Goal: Task Accomplishment & Management: Complete application form

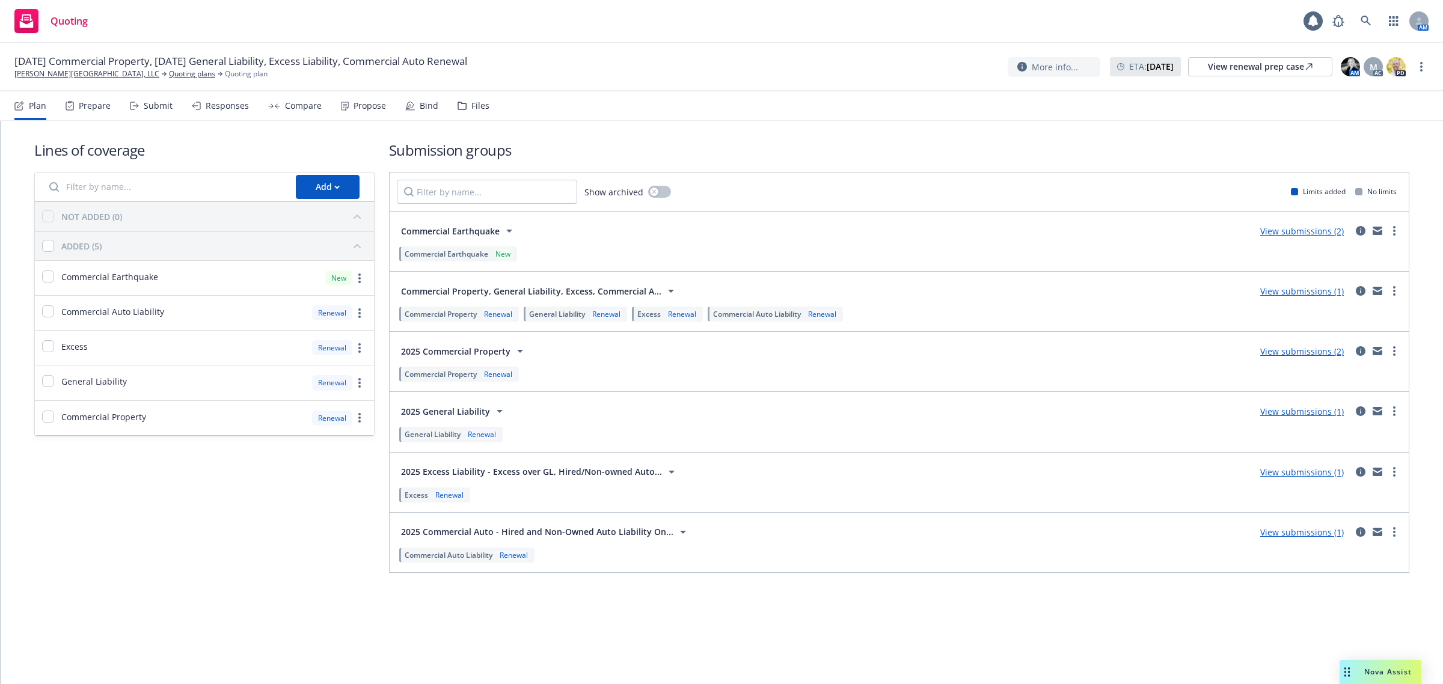
click at [371, 107] on div "Propose" at bounding box center [369, 106] width 32 height 10
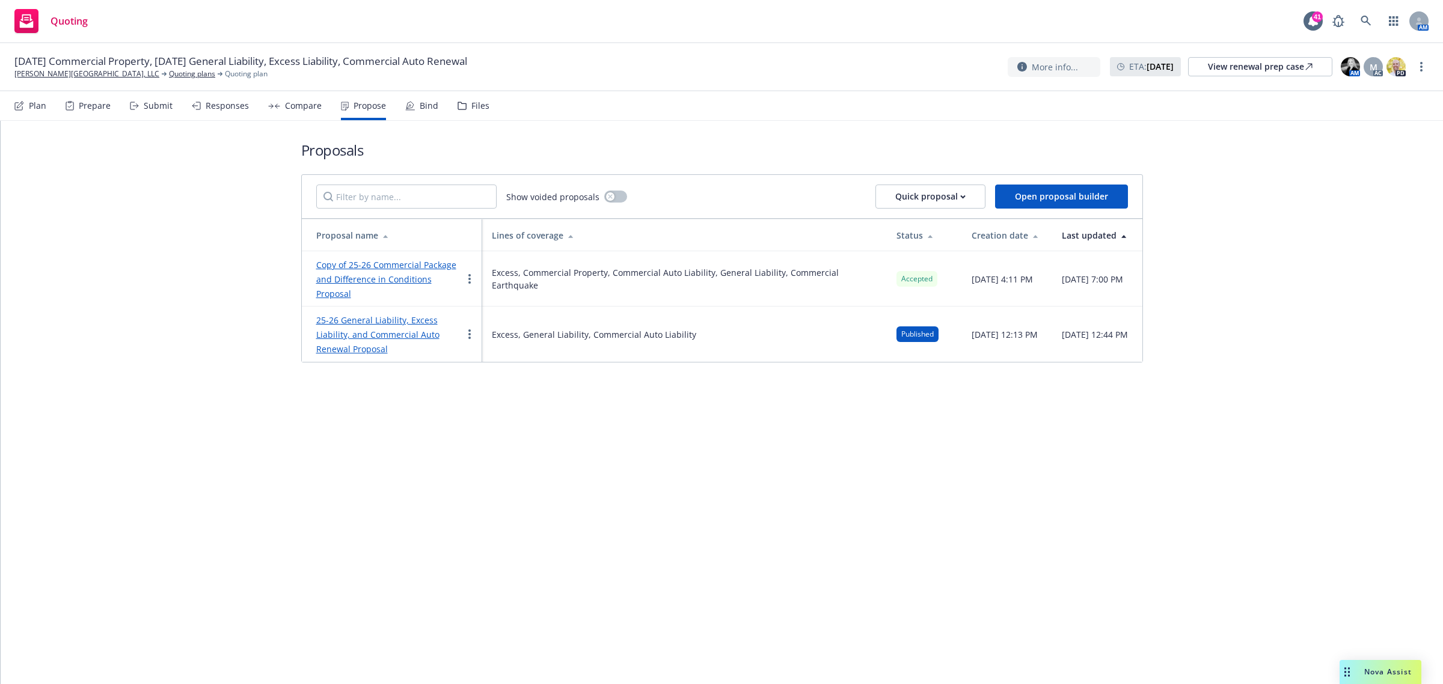
click at [420, 104] on div "Bind" at bounding box center [429, 106] width 19 height 10
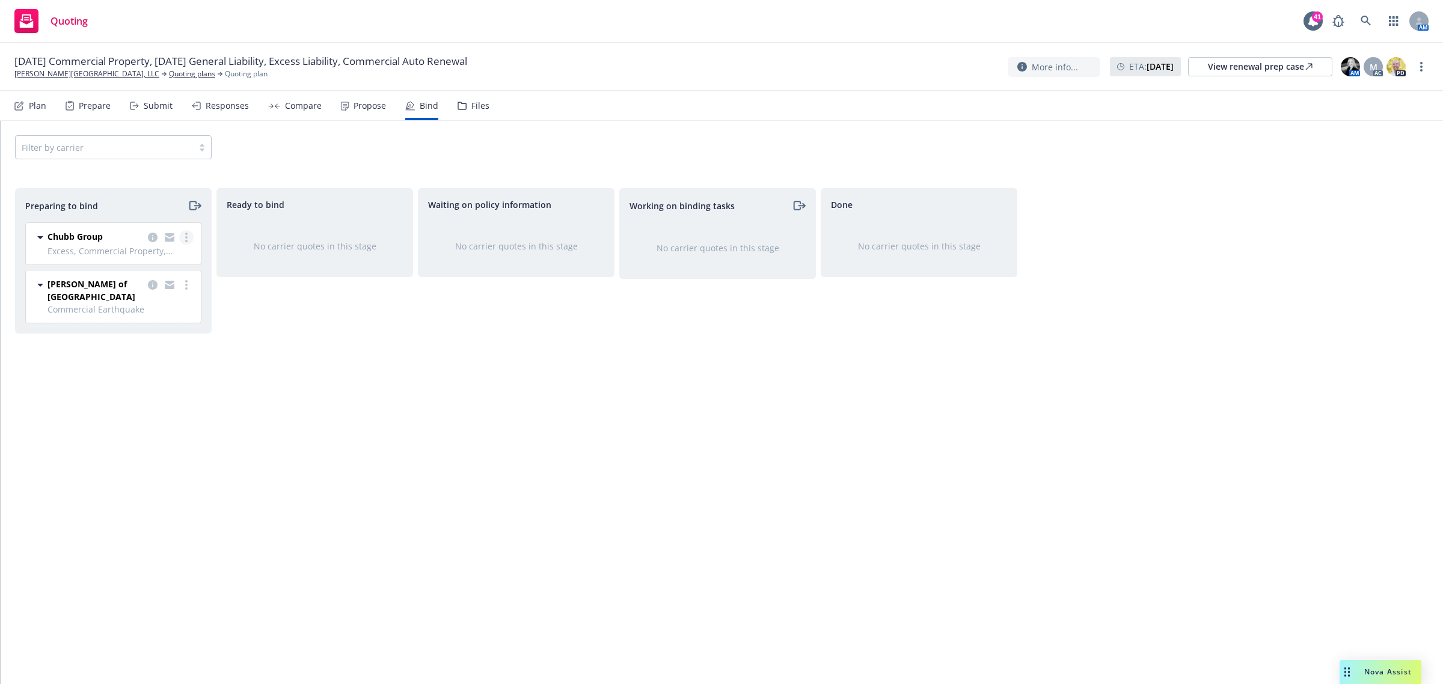
click at [187, 235] on icon "more" at bounding box center [186, 238] width 2 height 10
click at [157, 311] on span "Move to done" at bounding box center [117, 310] width 84 height 11
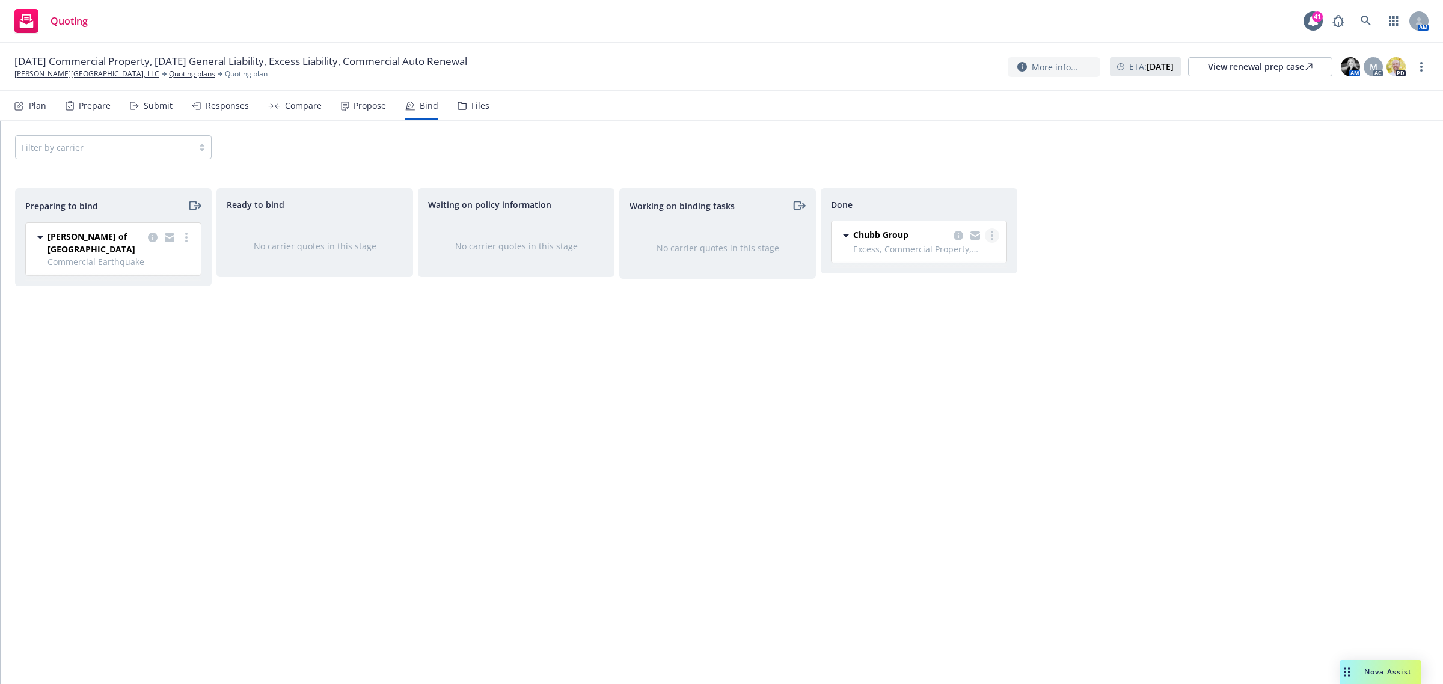
click at [994, 235] on link "more" at bounding box center [992, 235] width 14 height 14
click at [942, 265] on span "Move back one step" at bounding box center [943, 260] width 109 height 11
click at [792, 238] on link "more" at bounding box center [790, 237] width 14 height 14
click at [768, 265] on span "Move back one step" at bounding box center [742, 262] width 109 height 11
click at [588, 231] on icon "more" at bounding box center [589, 236] width 2 height 10
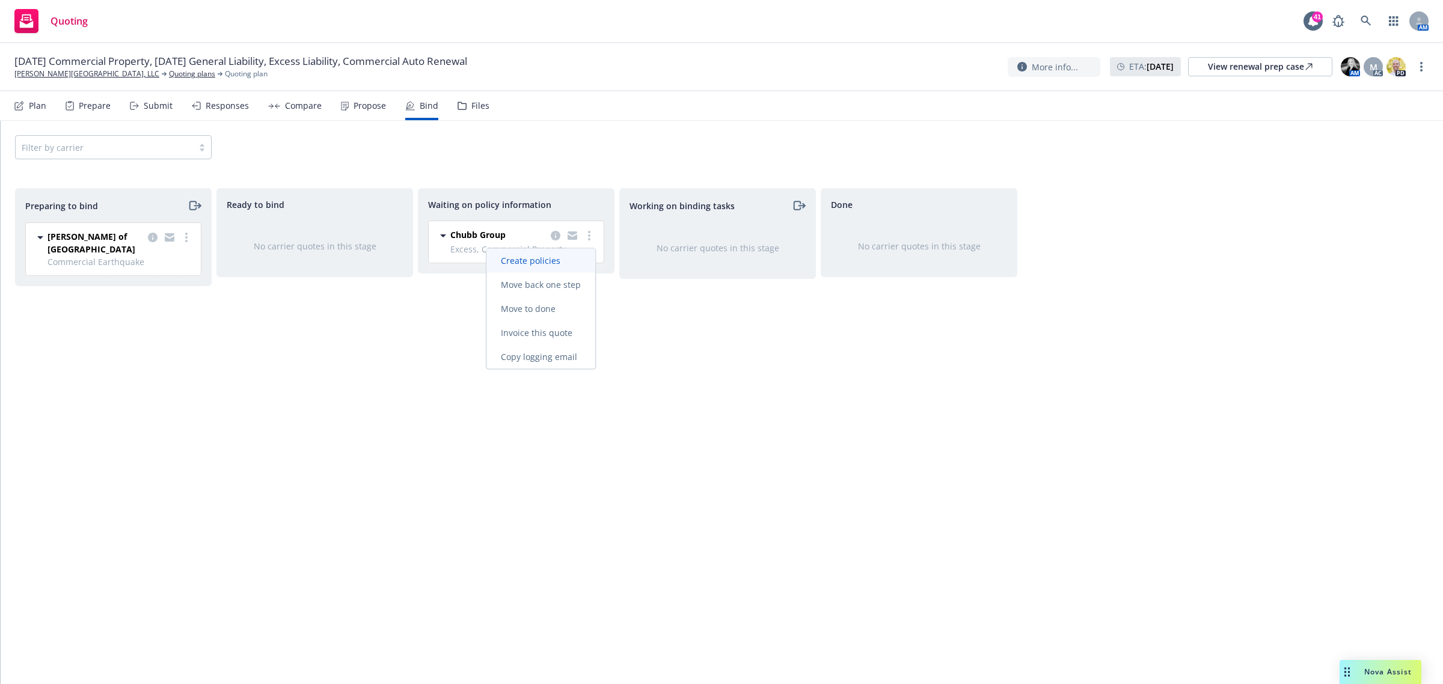
click at [553, 265] on span "Create policies" at bounding box center [530, 260] width 88 height 11
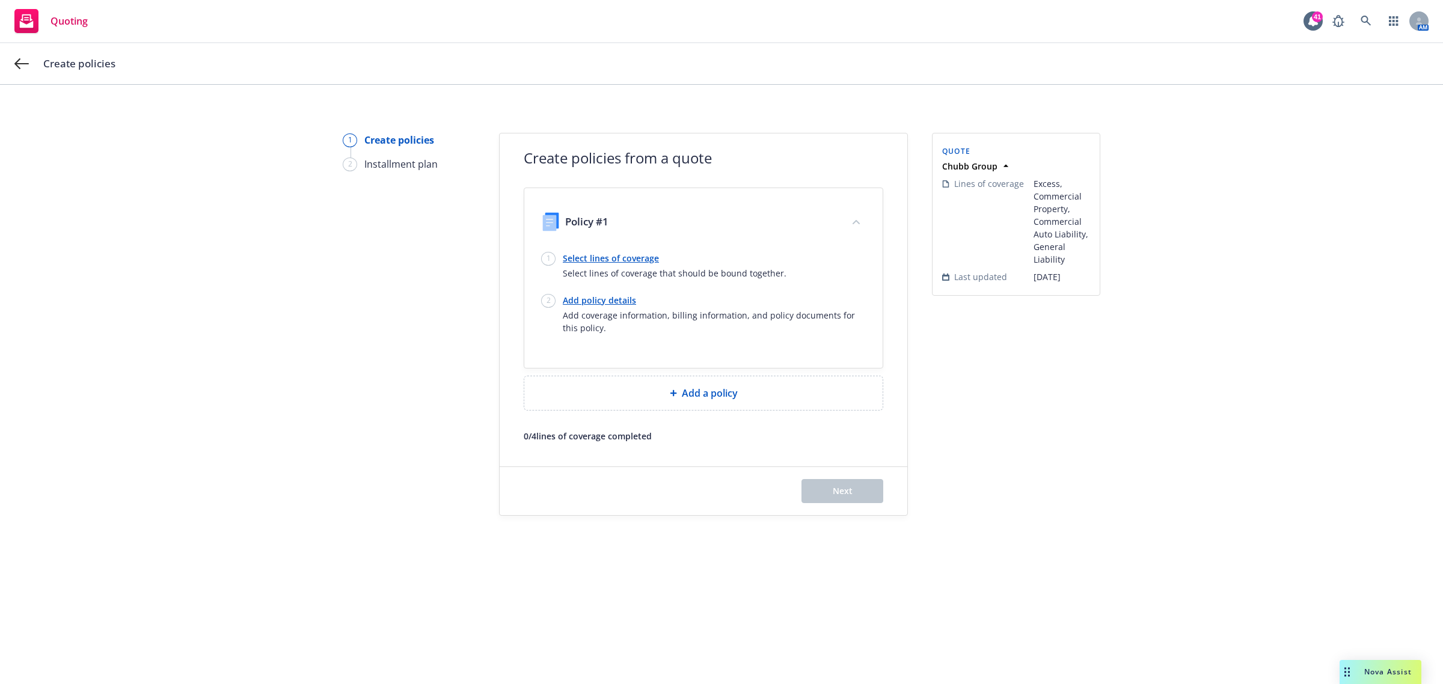
click at [593, 249] on div at bounding box center [703, 249] width 325 height 5
click at [602, 254] on link "Select lines of coverage" at bounding box center [675, 258] width 224 height 13
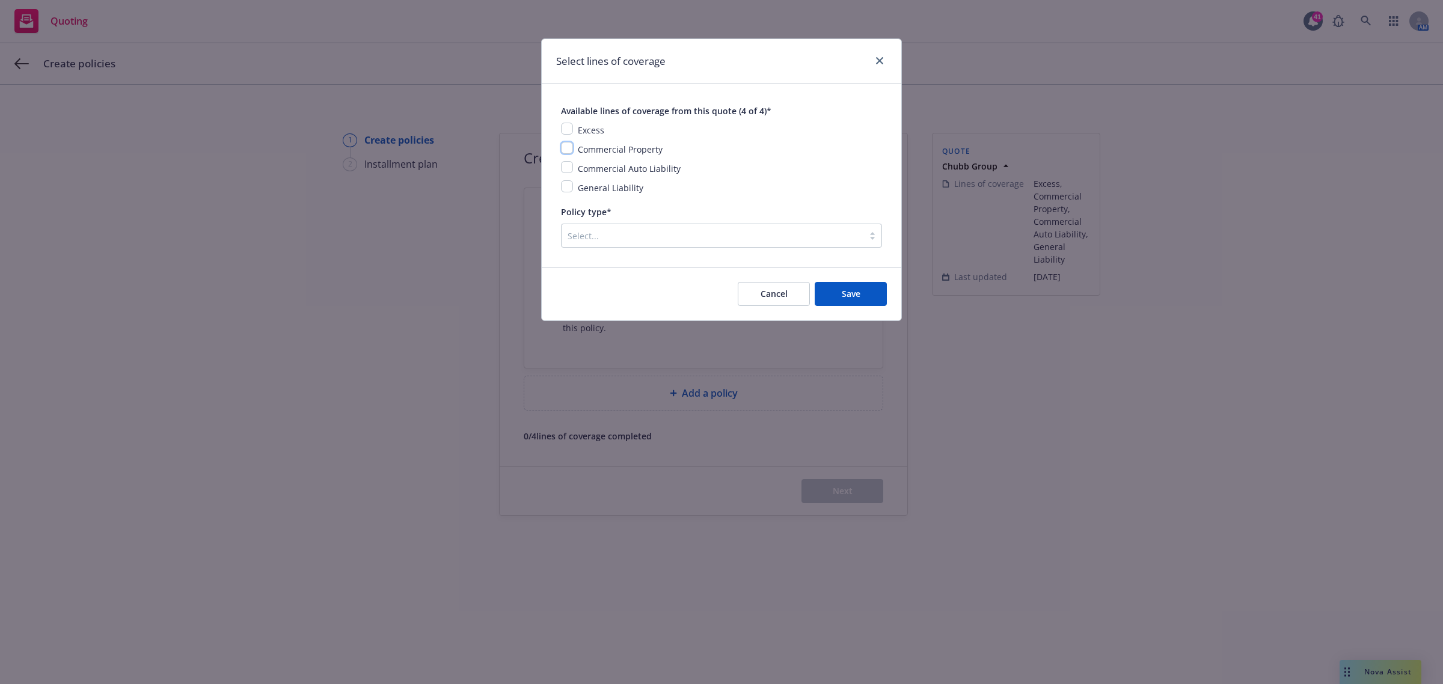
click at [566, 151] on input "checkbox" at bounding box center [567, 148] width 12 height 12
checkbox input "true"
click at [563, 184] on input "checkbox" at bounding box center [567, 186] width 12 height 12
checkbox input "true"
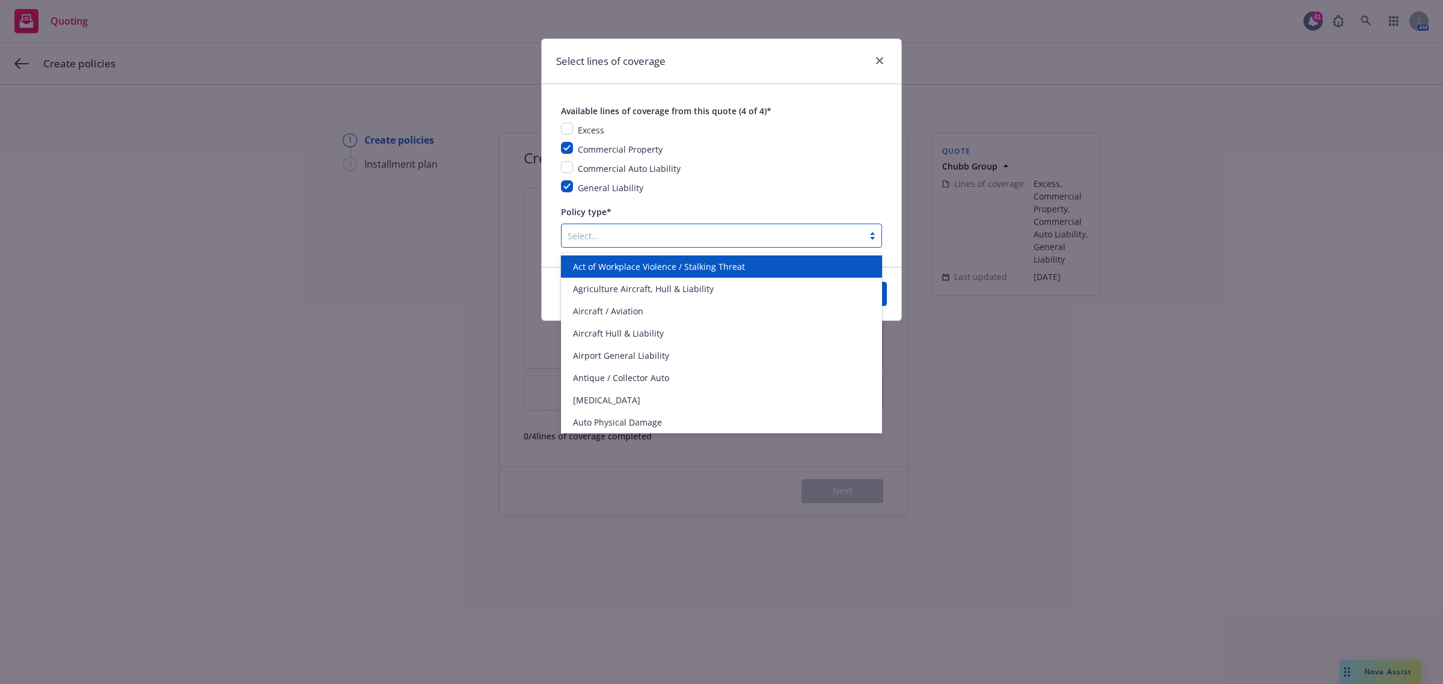
click at [600, 224] on div "Select..." at bounding box center [721, 236] width 321 height 24
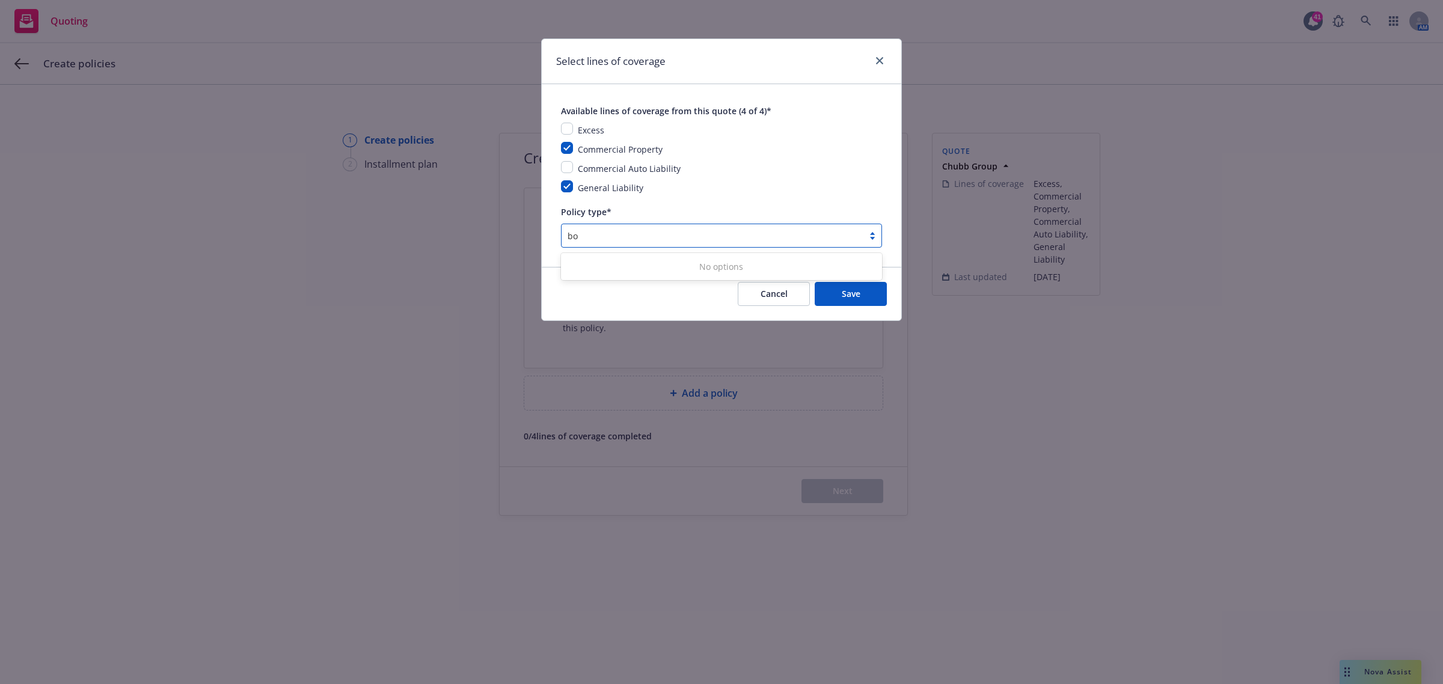
type input "b"
type input "z"
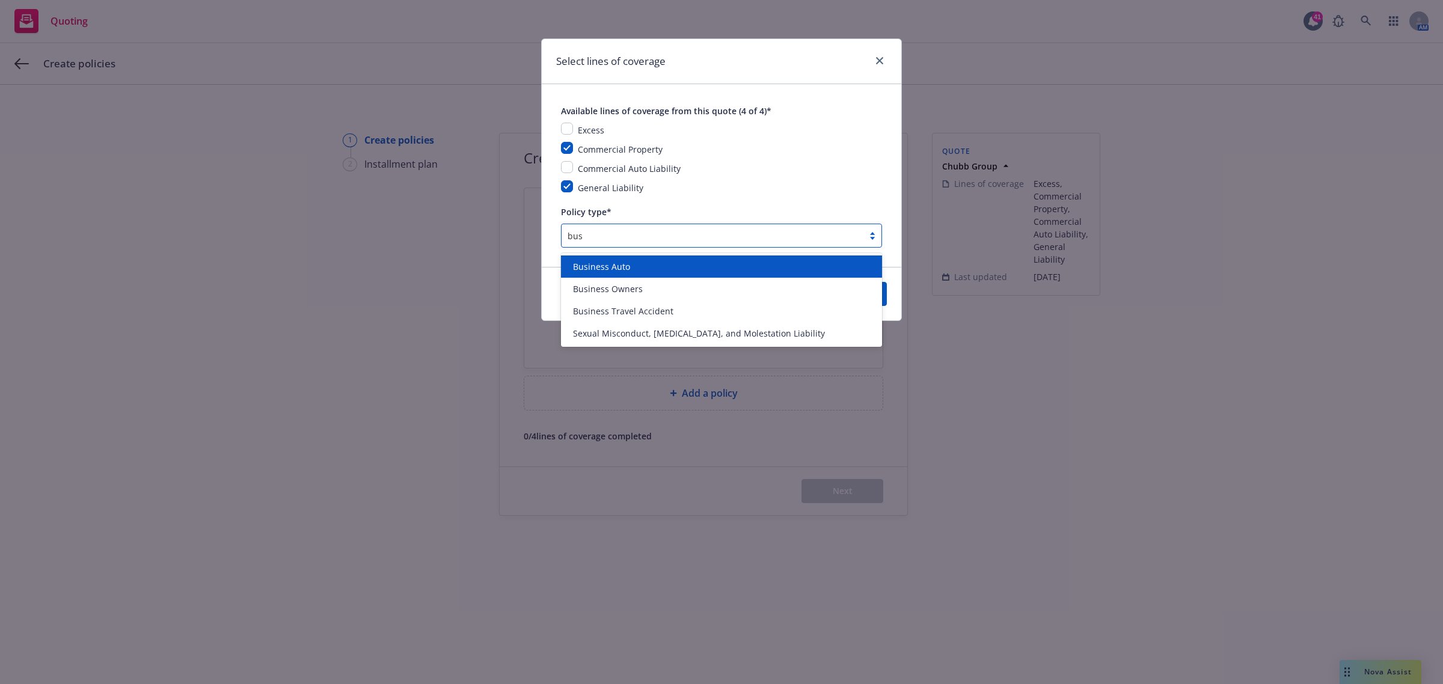
type input "busi"
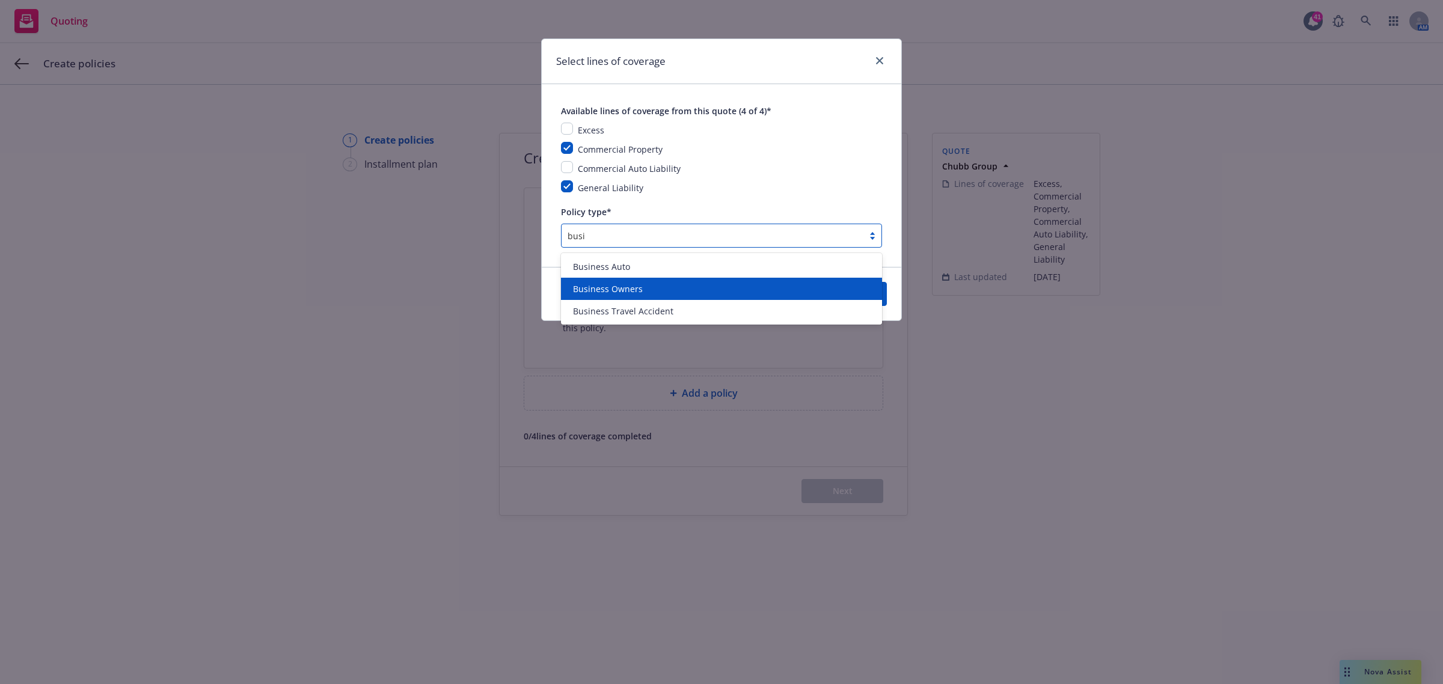
click at [656, 290] on div "Business Owners" at bounding box center [721, 289] width 307 height 13
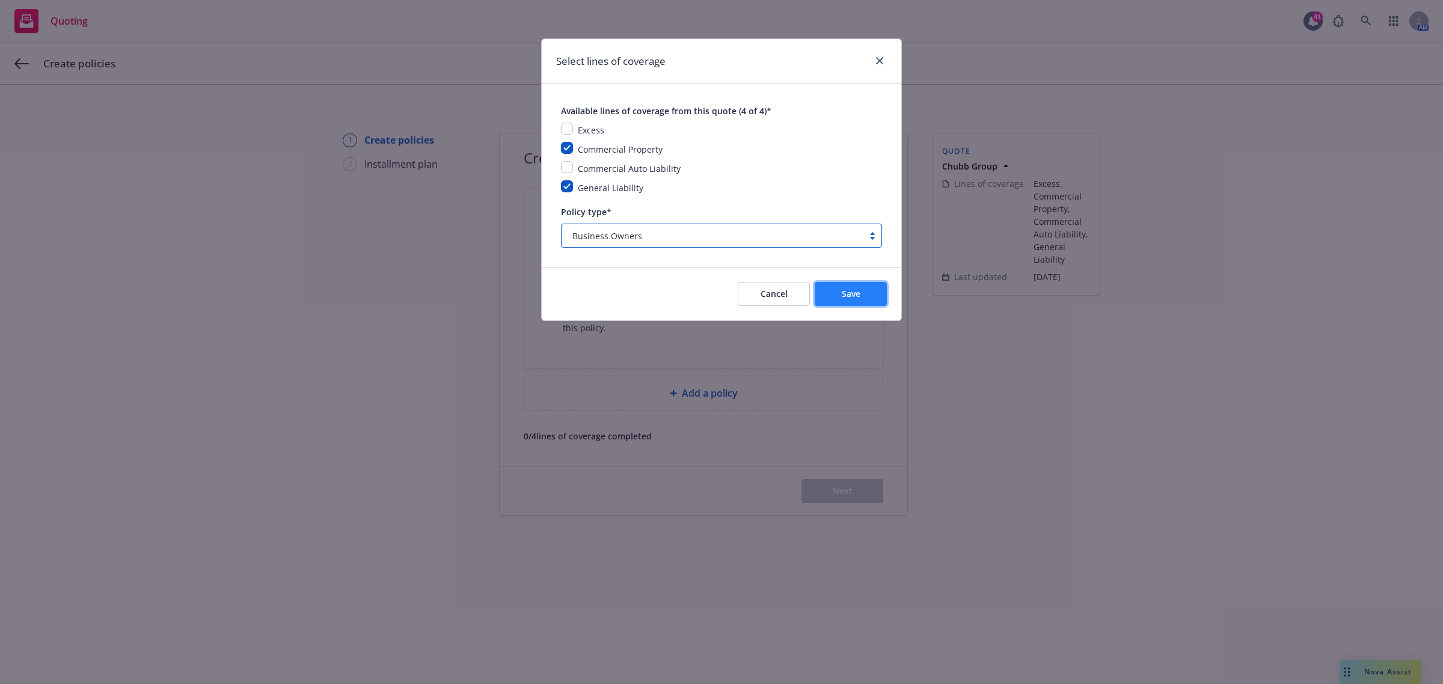
click at [833, 290] on button "Save" at bounding box center [851, 294] width 72 height 24
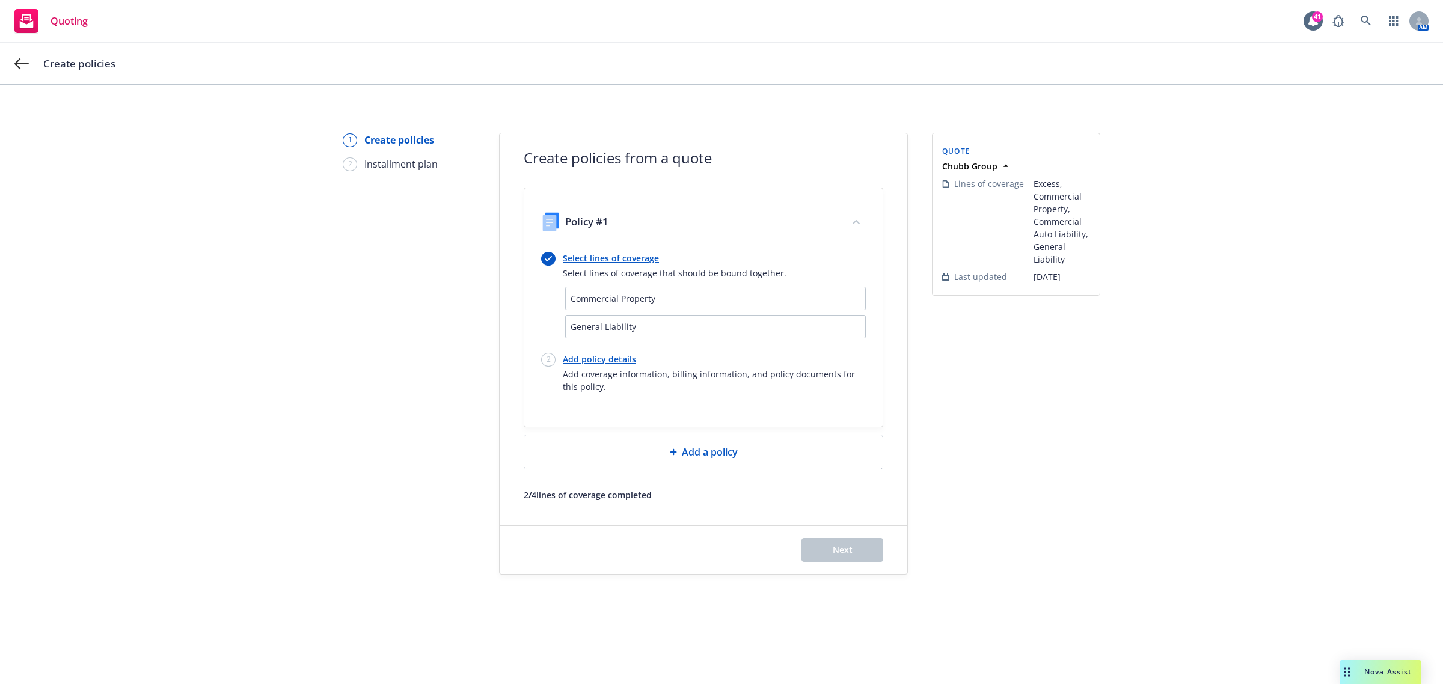
click at [596, 361] on link "Add policy details" at bounding box center [714, 359] width 303 height 13
select select "12"
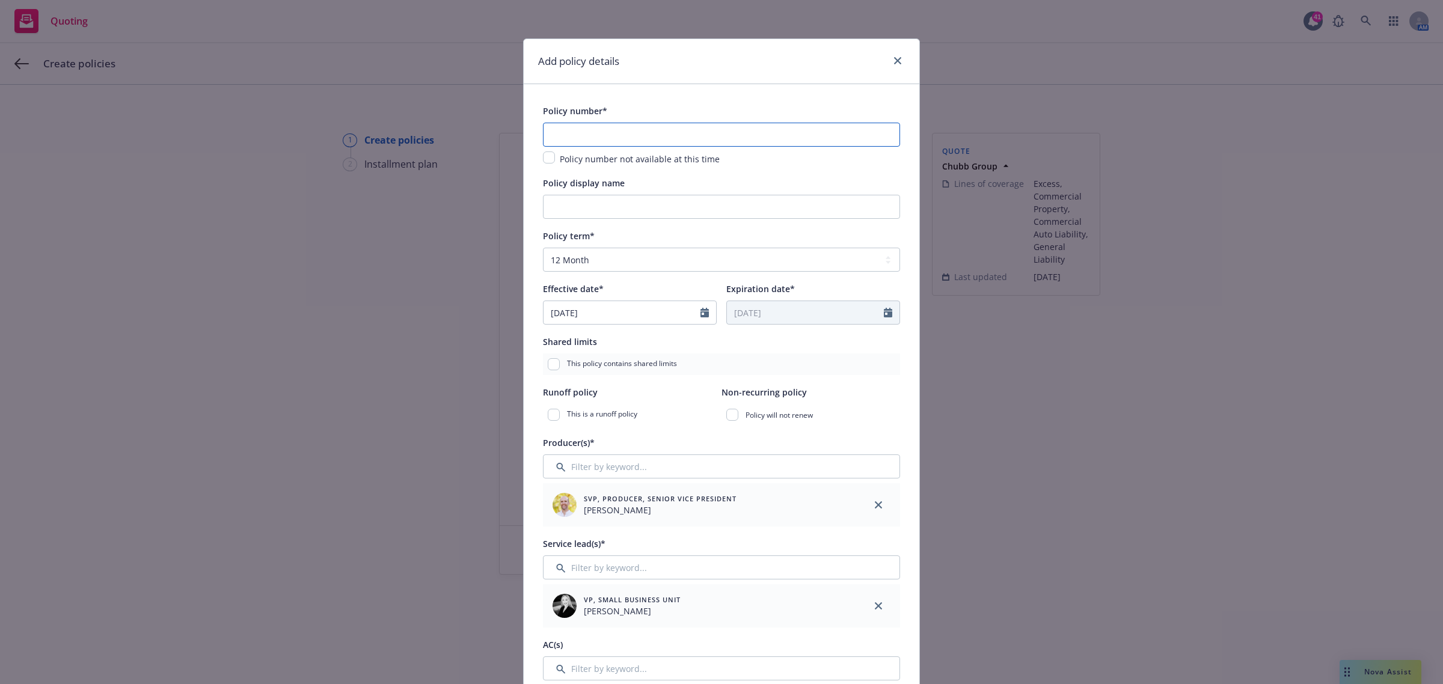
click at [594, 130] on input "text" at bounding box center [721, 135] width 357 height 24
paste input "D03298802"
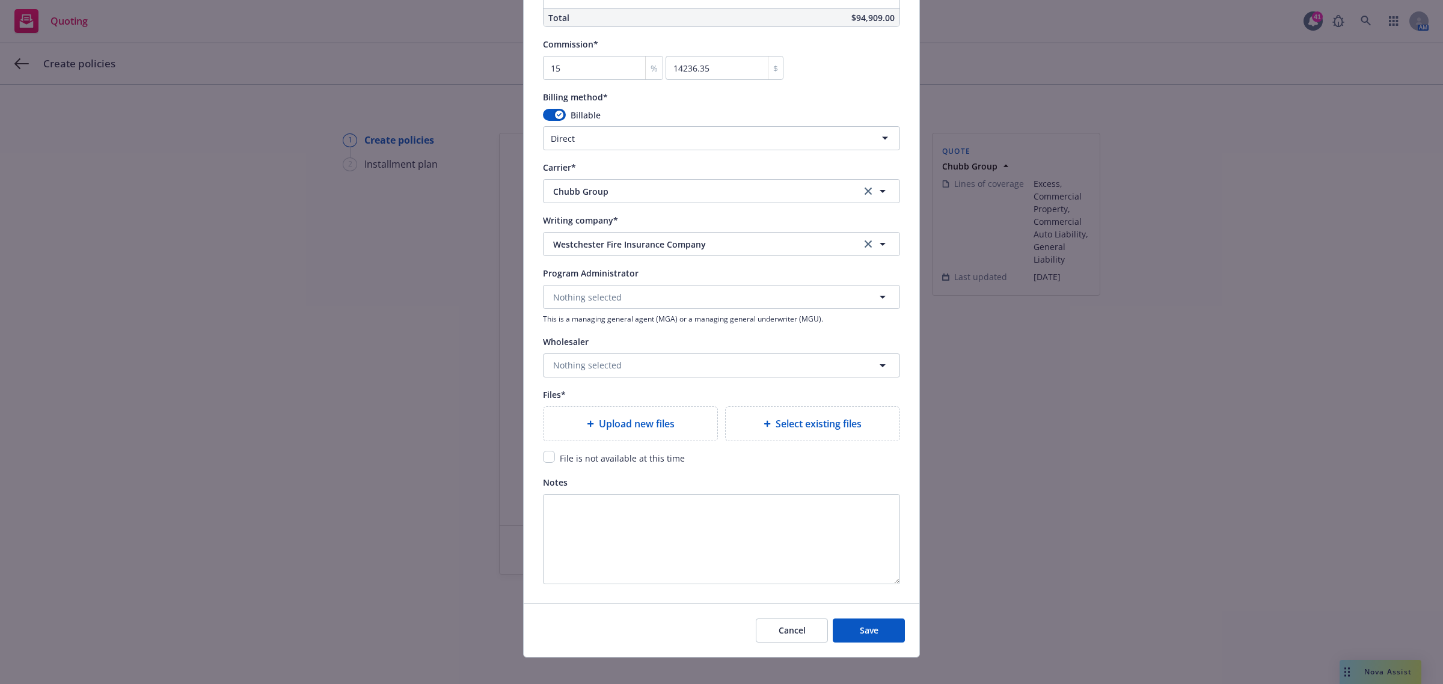
scroll to position [998, 0]
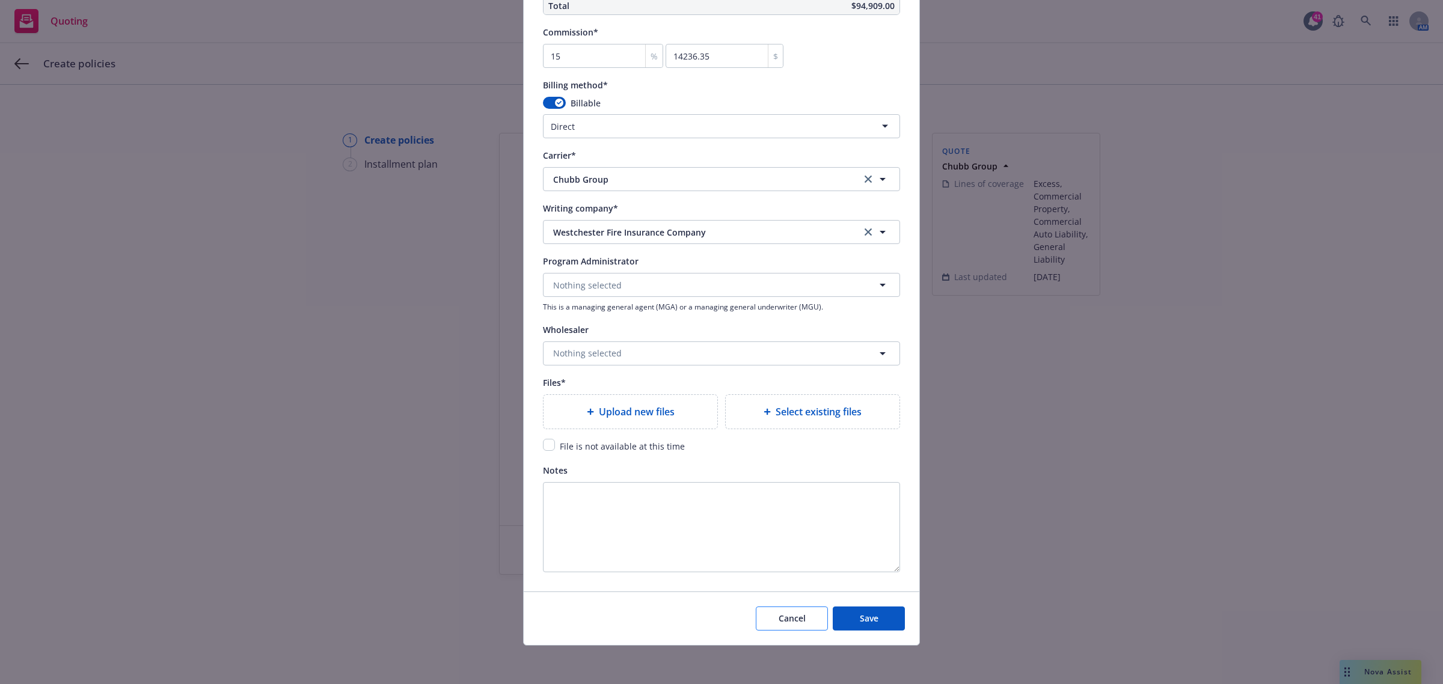
type input "D03298802"
click at [788, 626] on button "Cancel" at bounding box center [792, 619] width 72 height 24
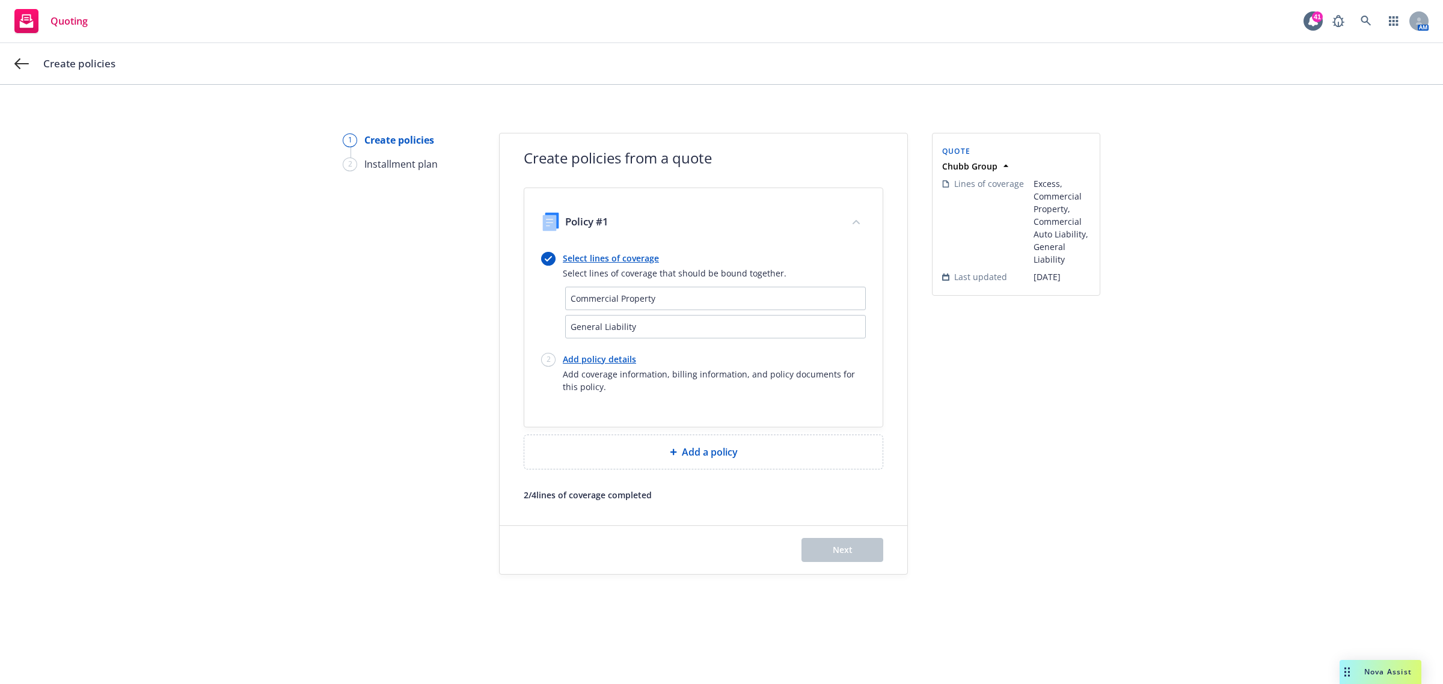
click at [609, 252] on link "Select lines of coverage" at bounding box center [675, 258] width 224 height 13
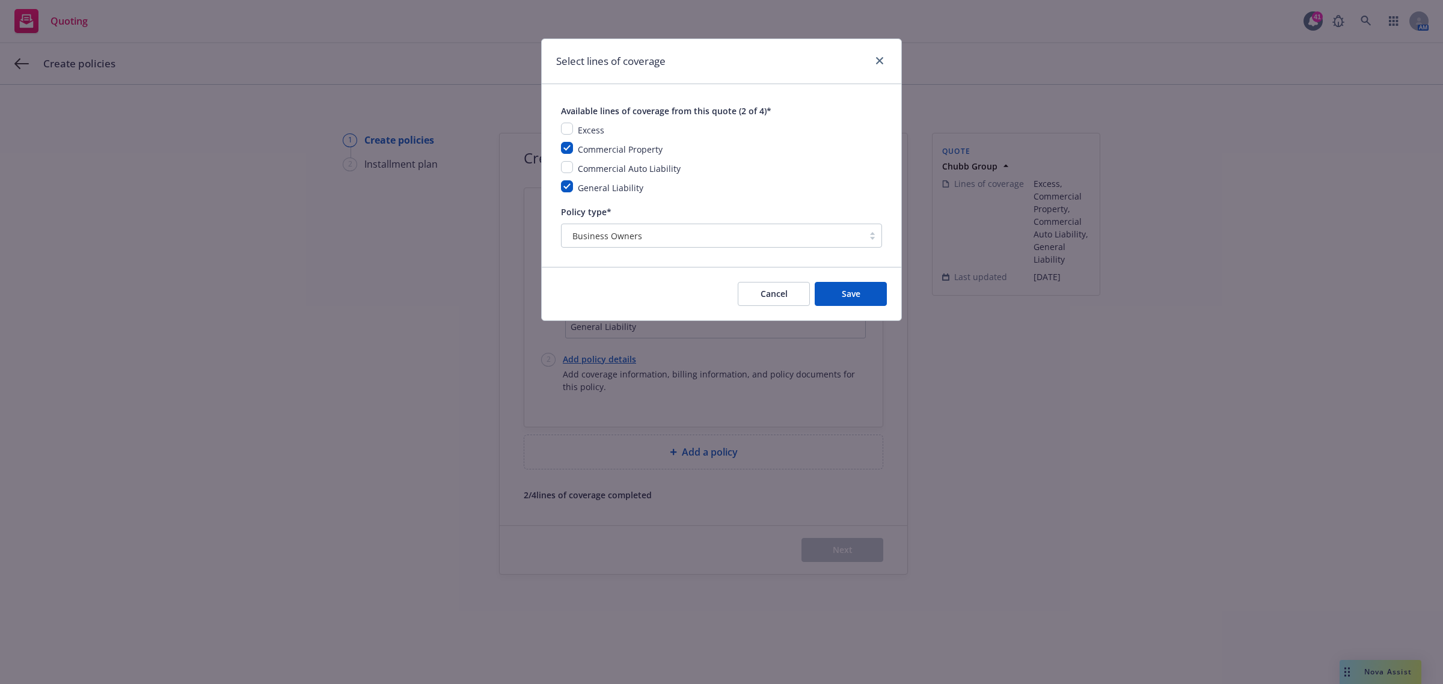
click at [595, 225] on div "Business Owners" at bounding box center [721, 236] width 321 height 24
drag, startPoint x: 659, startPoint y: 232, endPoint x: 479, endPoint y: 230, distance: 179.7
click at [479, 230] on div "Select lines of coverage Available lines of coverage from this quote (2 of 4)* …" at bounding box center [721, 342] width 1443 height 684
click at [656, 232] on div "Business Owners" at bounding box center [712, 236] width 290 height 13
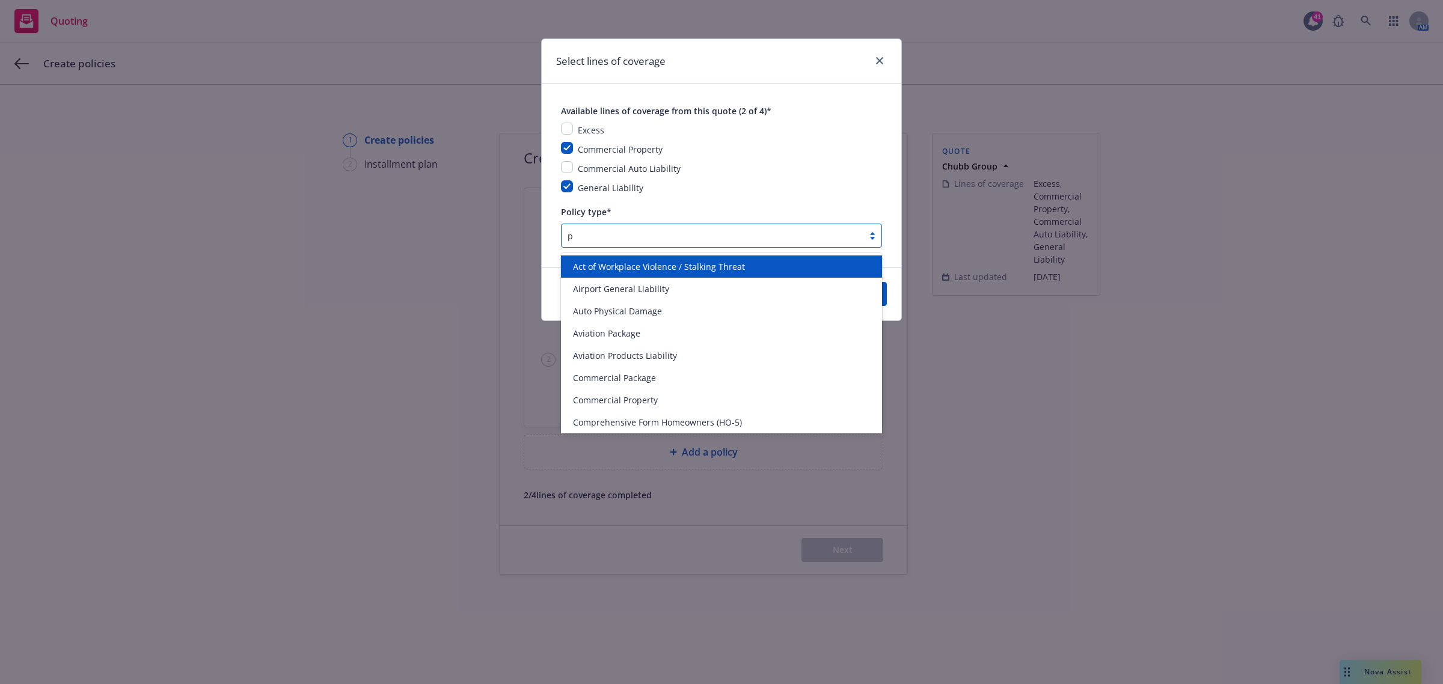
type input "p"
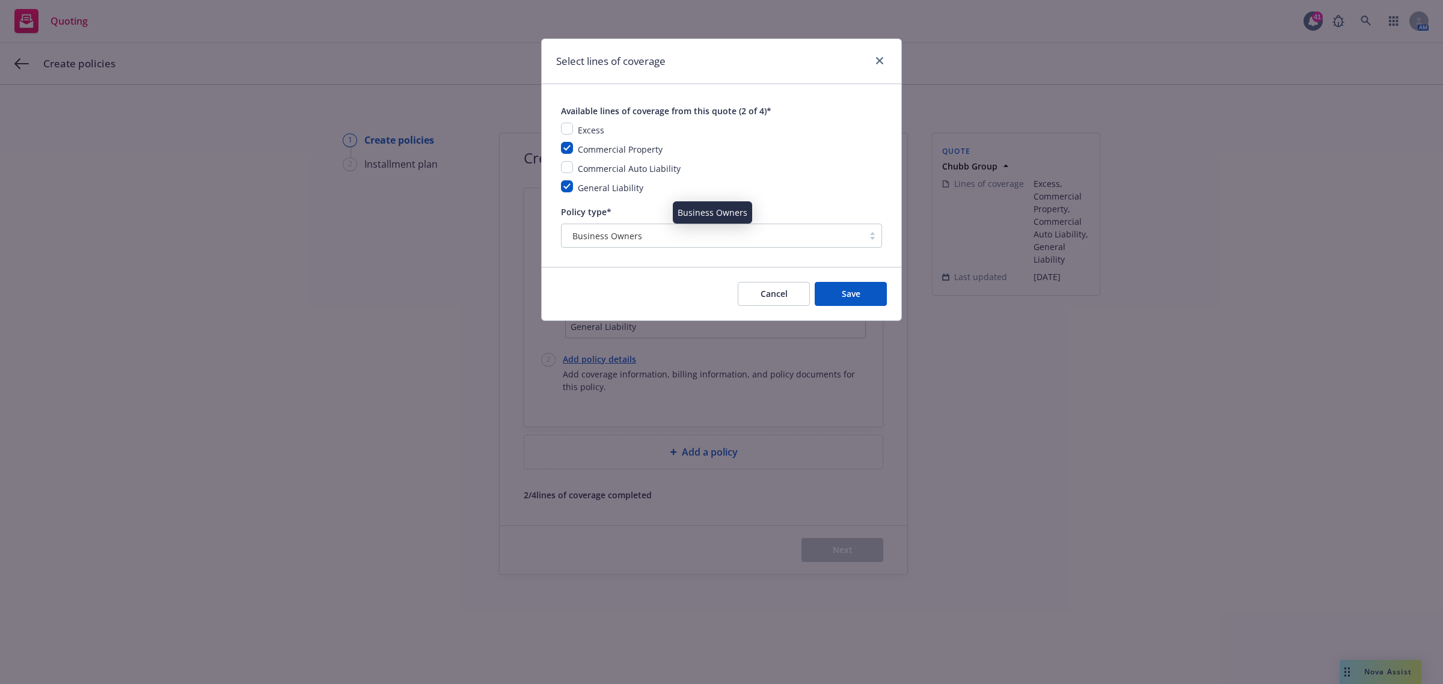
click at [662, 233] on div "Business Owners" at bounding box center [712, 236] width 290 height 13
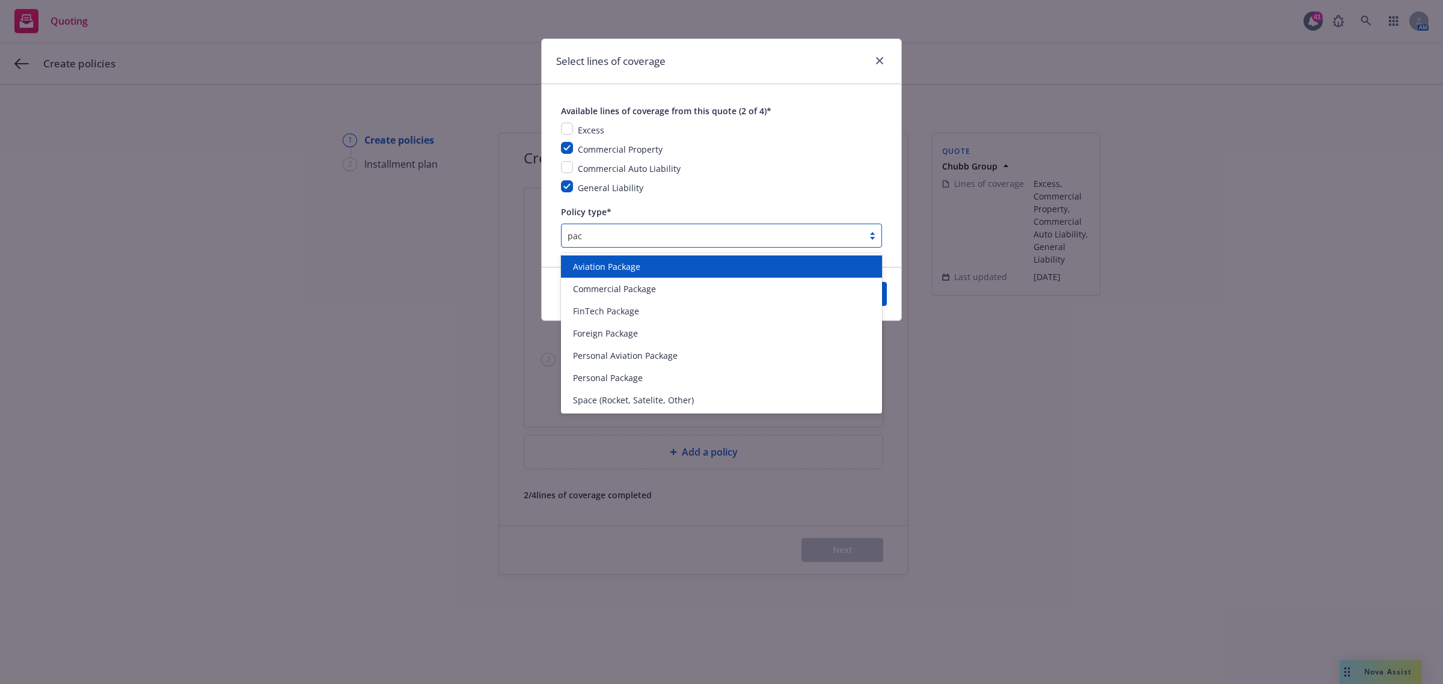
type input "pack"
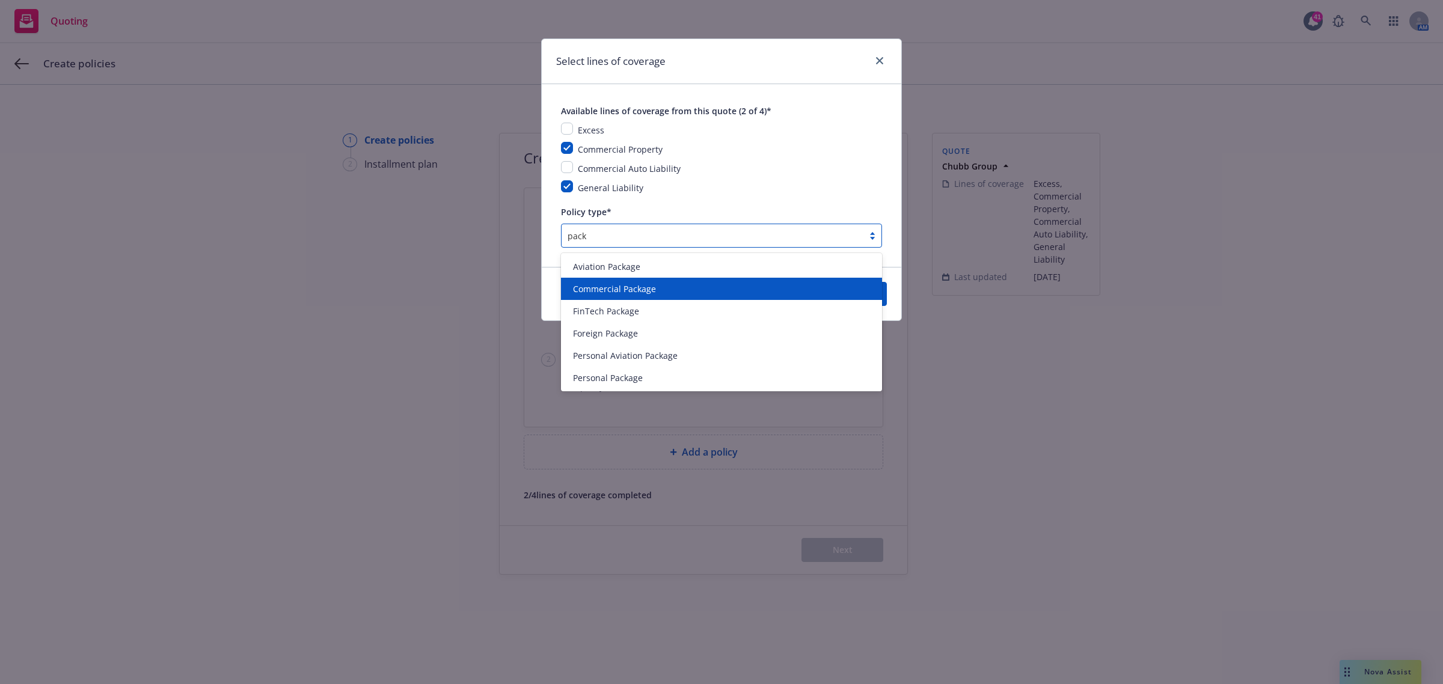
click at [650, 280] on div "Commercial Package" at bounding box center [721, 289] width 321 height 22
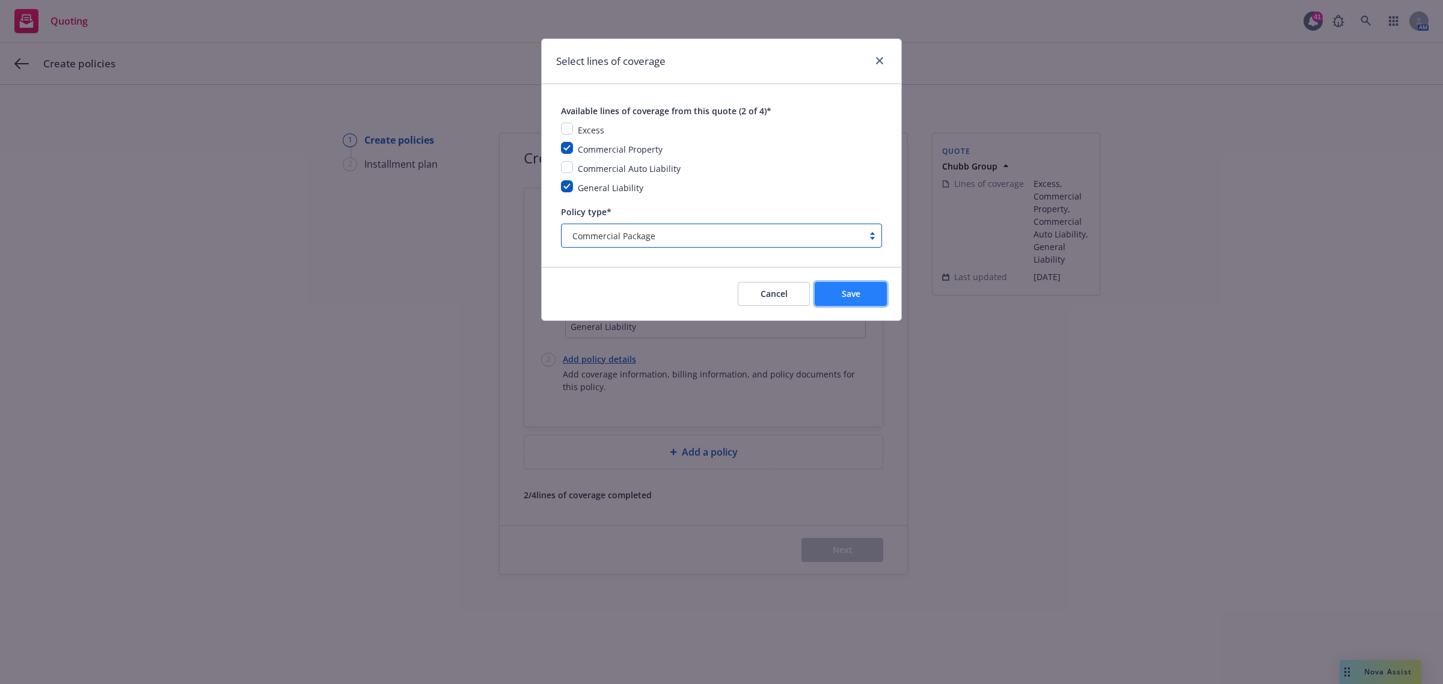
click at [840, 295] on button "Save" at bounding box center [851, 294] width 72 height 24
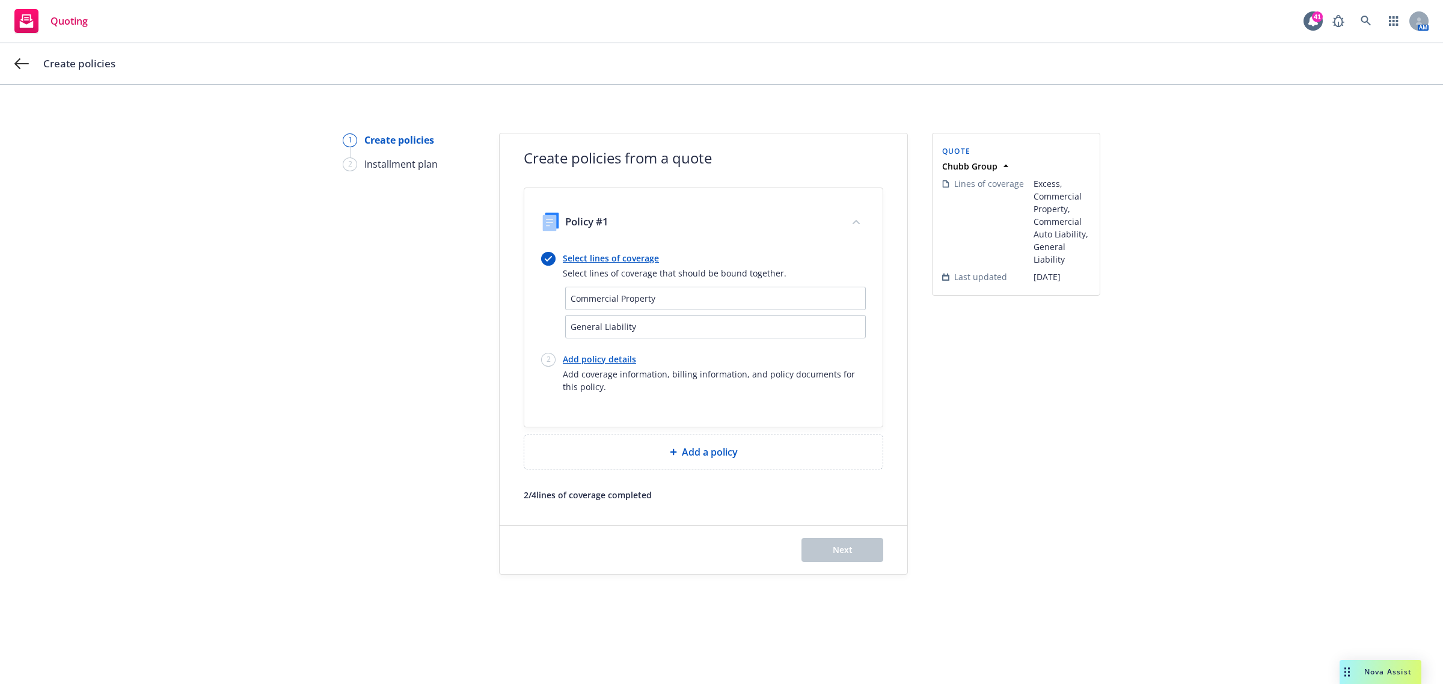
click at [609, 361] on link "Add policy details" at bounding box center [714, 359] width 303 height 13
select select "12"
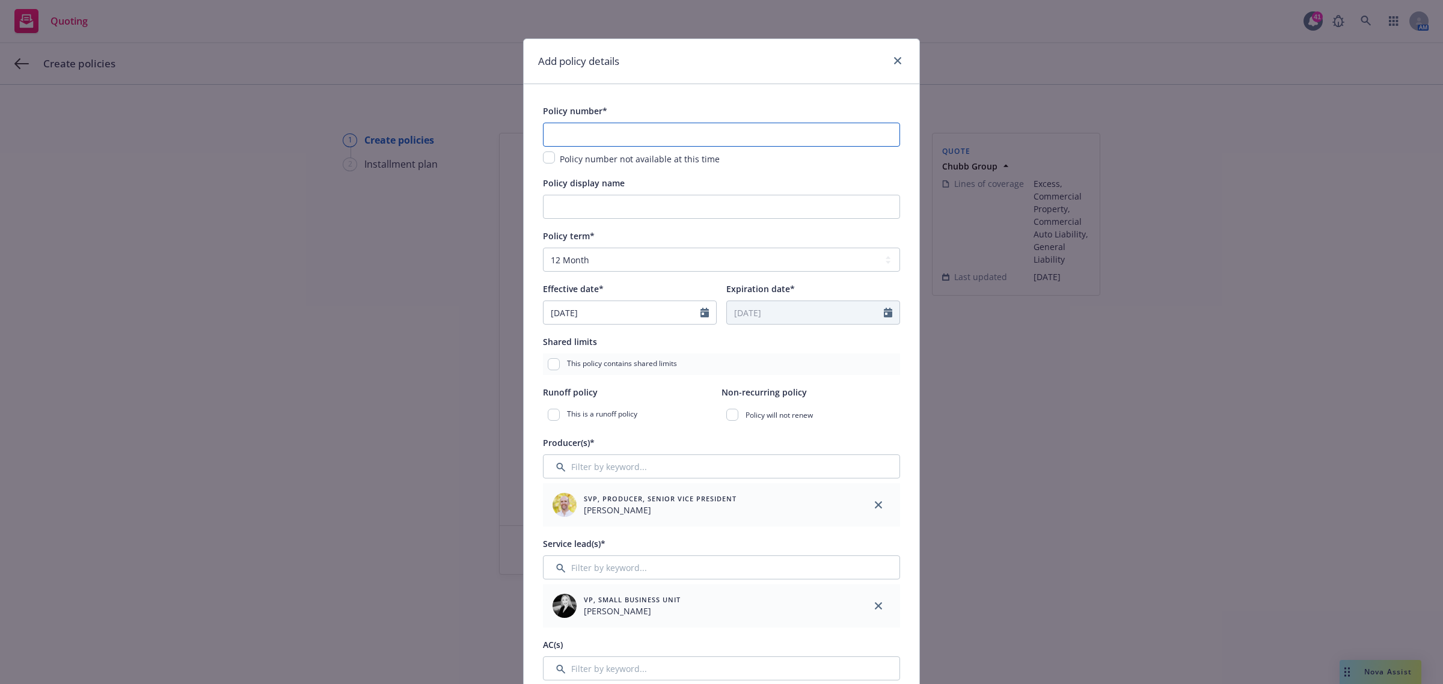
click at [637, 139] on input "text" at bounding box center [721, 135] width 357 height 24
paste input "D03298802"
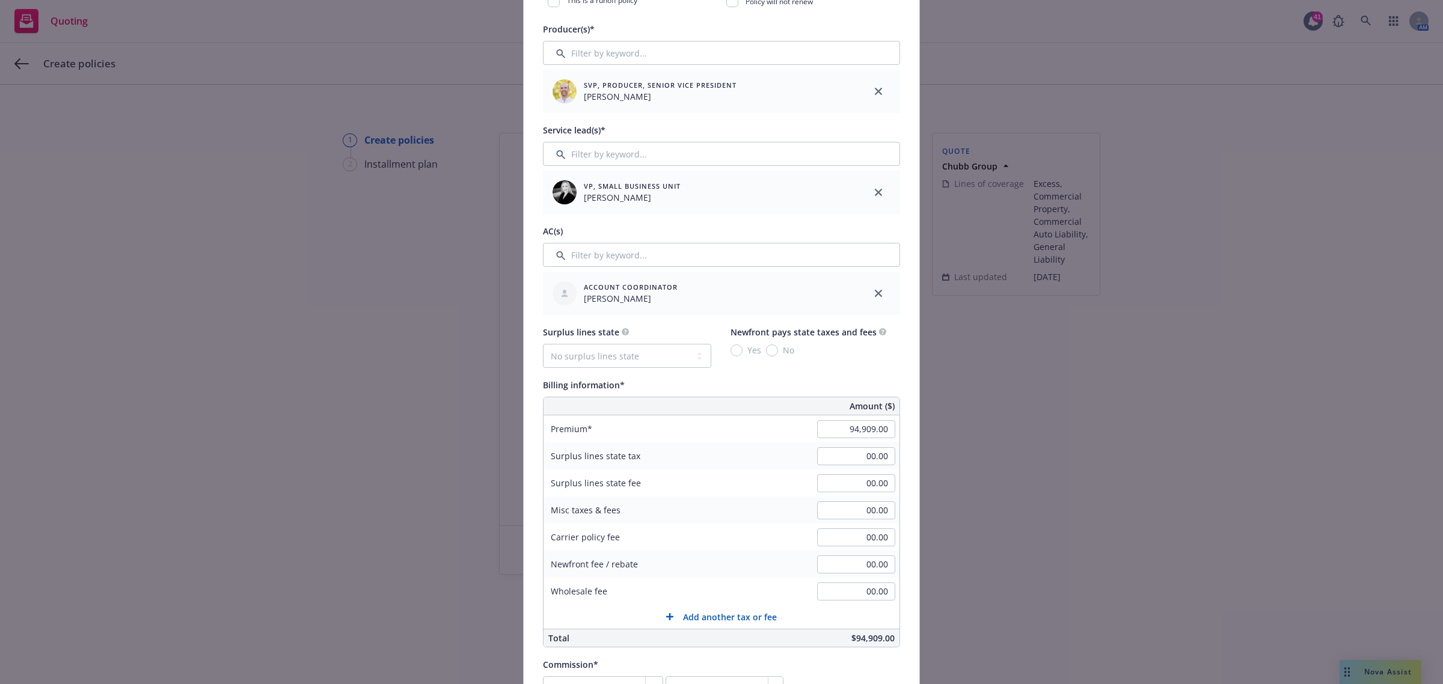
scroll to position [526, 0]
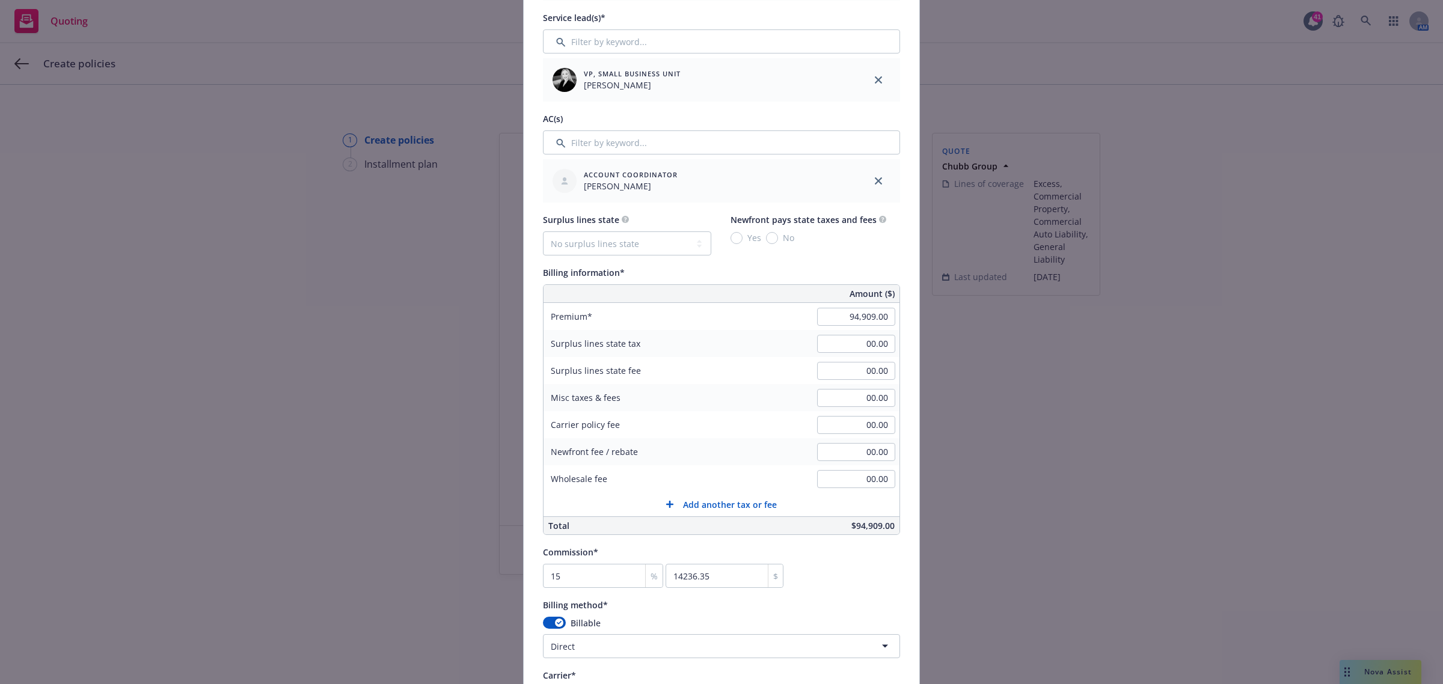
type input "D03298802"
click at [866, 313] on input "94,909.00" at bounding box center [856, 317] width 78 height 18
type input "86,744.00"
type input "13011.6"
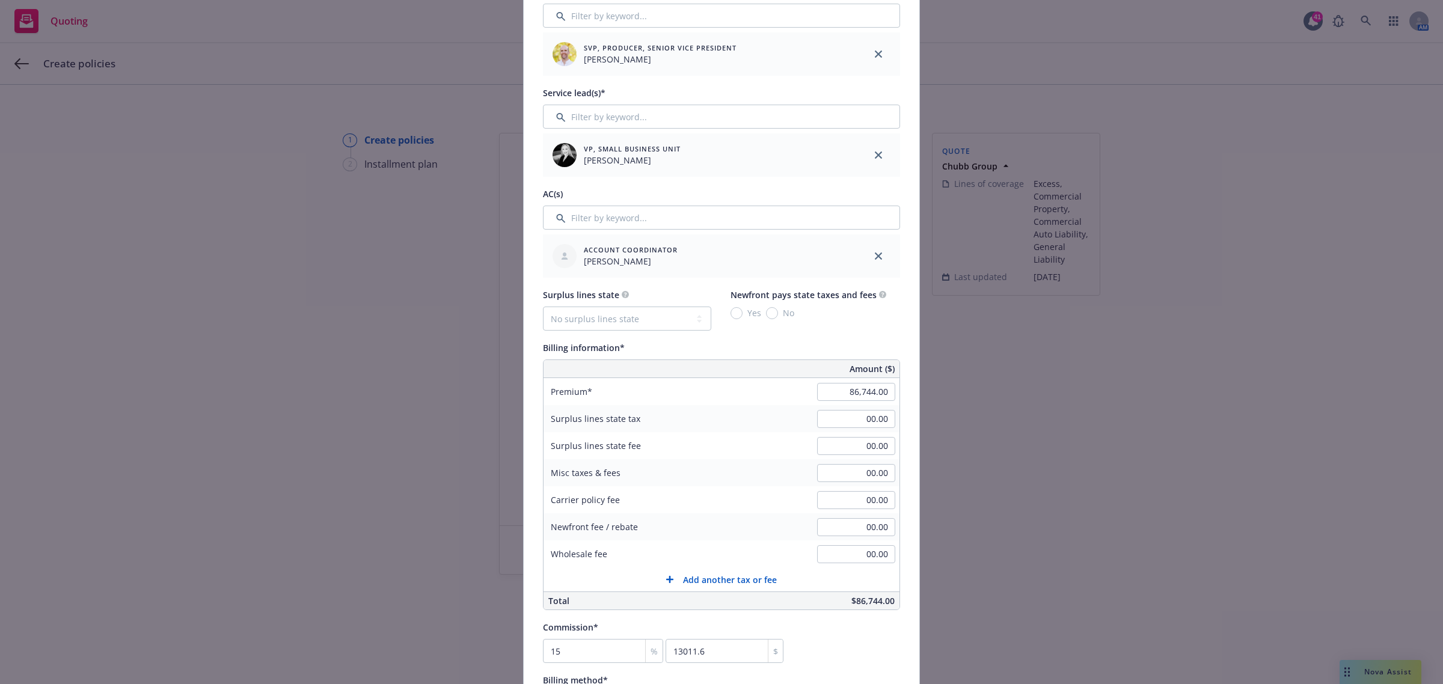
scroll to position [601, 0]
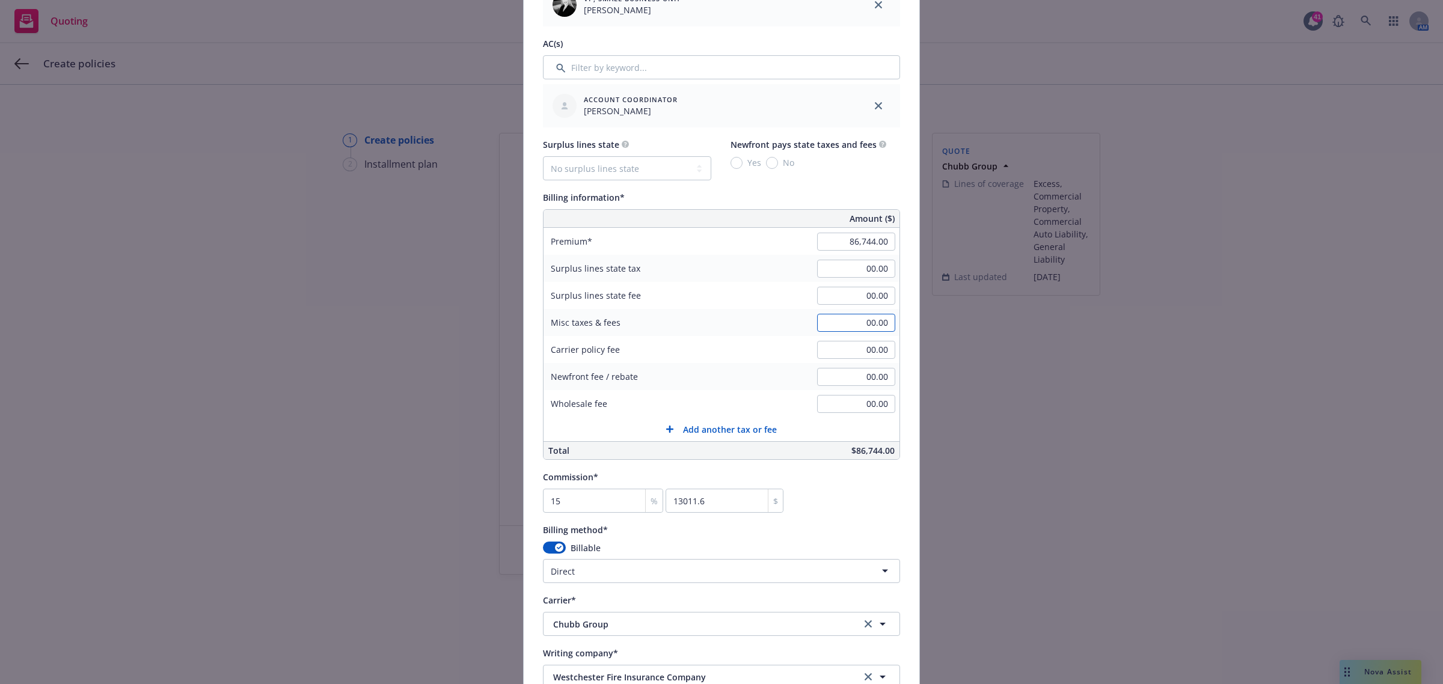
drag, startPoint x: 860, startPoint y: 323, endPoint x: 876, endPoint y: 323, distance: 16.2
click at [860, 323] on input "00.00" at bounding box center [856, 323] width 78 height 18
type input "232.00"
click at [1015, 376] on div "Add policy details Policy number* D03298802 Policy number not available at this…" at bounding box center [721, 342] width 1443 height 684
drag, startPoint x: 851, startPoint y: 334, endPoint x: 854, endPoint y: 326, distance: 9.2
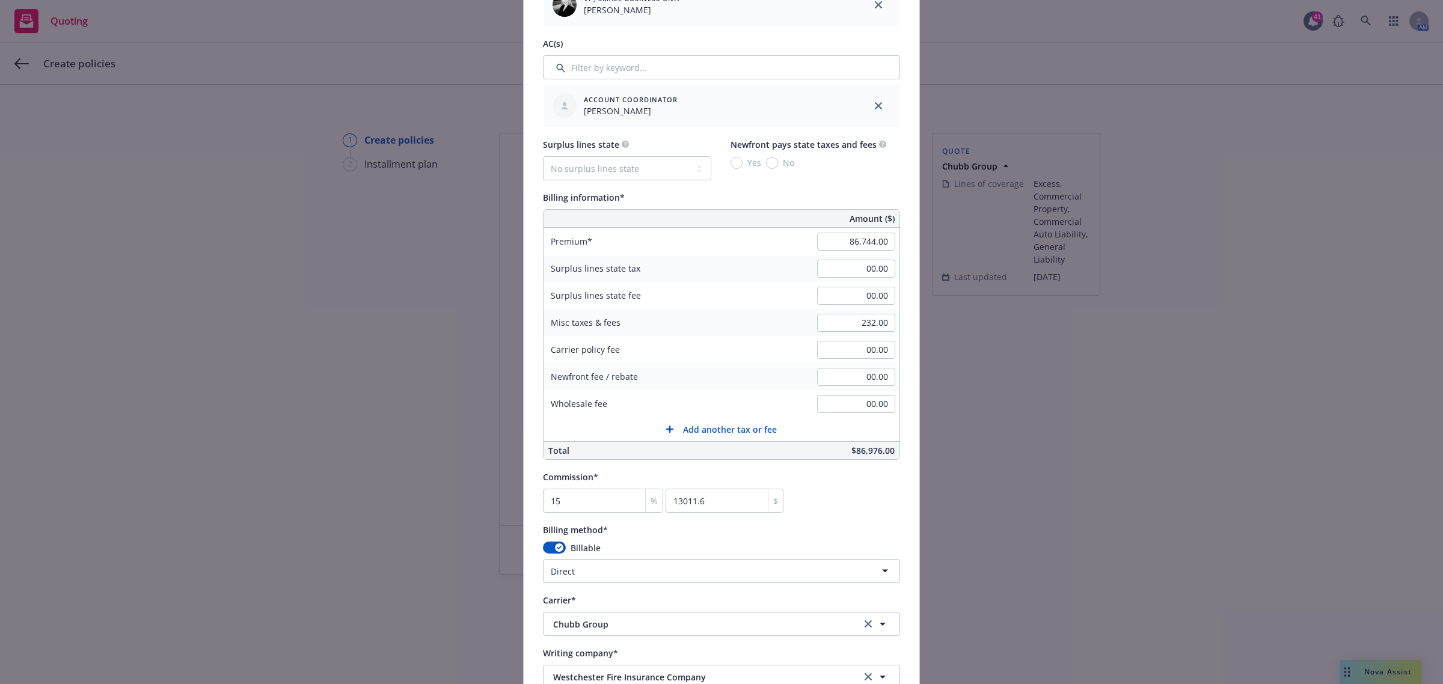
click at [851, 334] on div "232.00" at bounding box center [856, 323] width 87 height 26
click at [855, 323] on input "232.00" at bounding box center [856, 323] width 78 height 18
type input "00.00"
click at [806, 501] on div "Commission* 15 % 13011.6 $" at bounding box center [721, 490] width 357 height 43
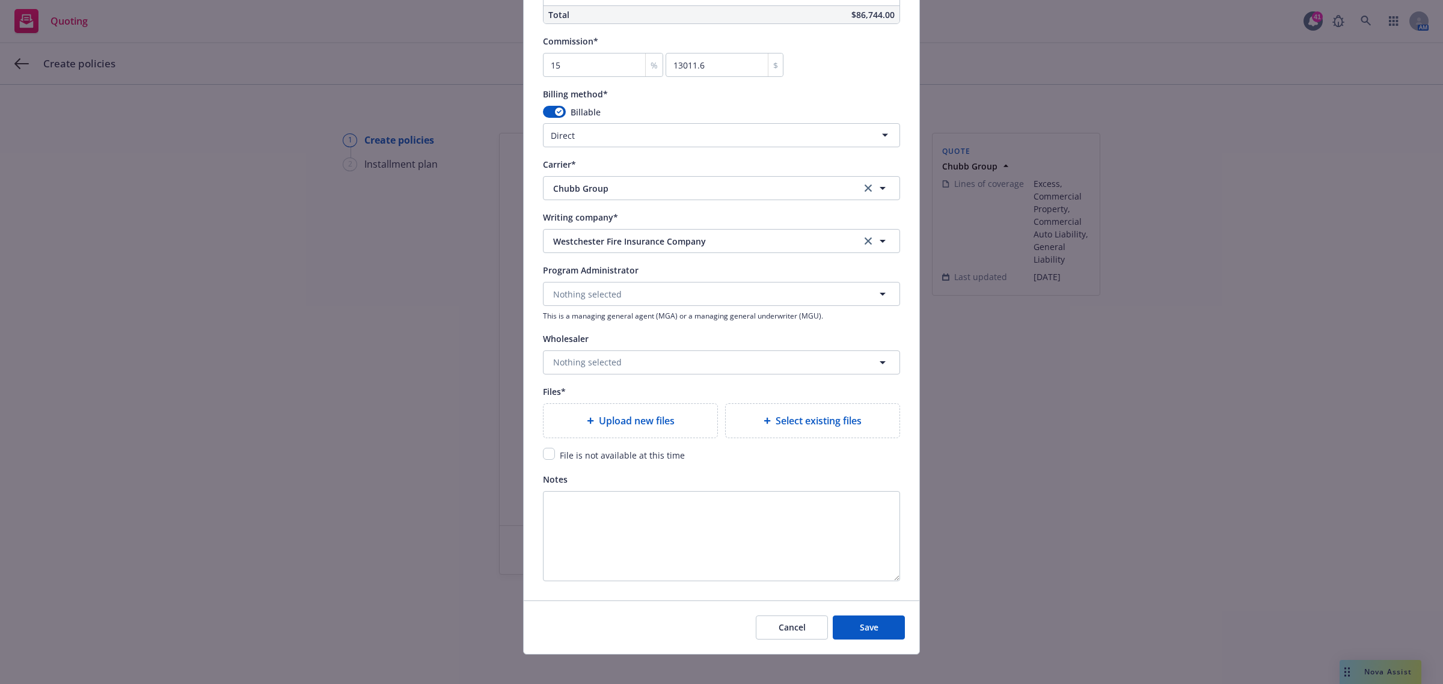
scroll to position [1046, 0]
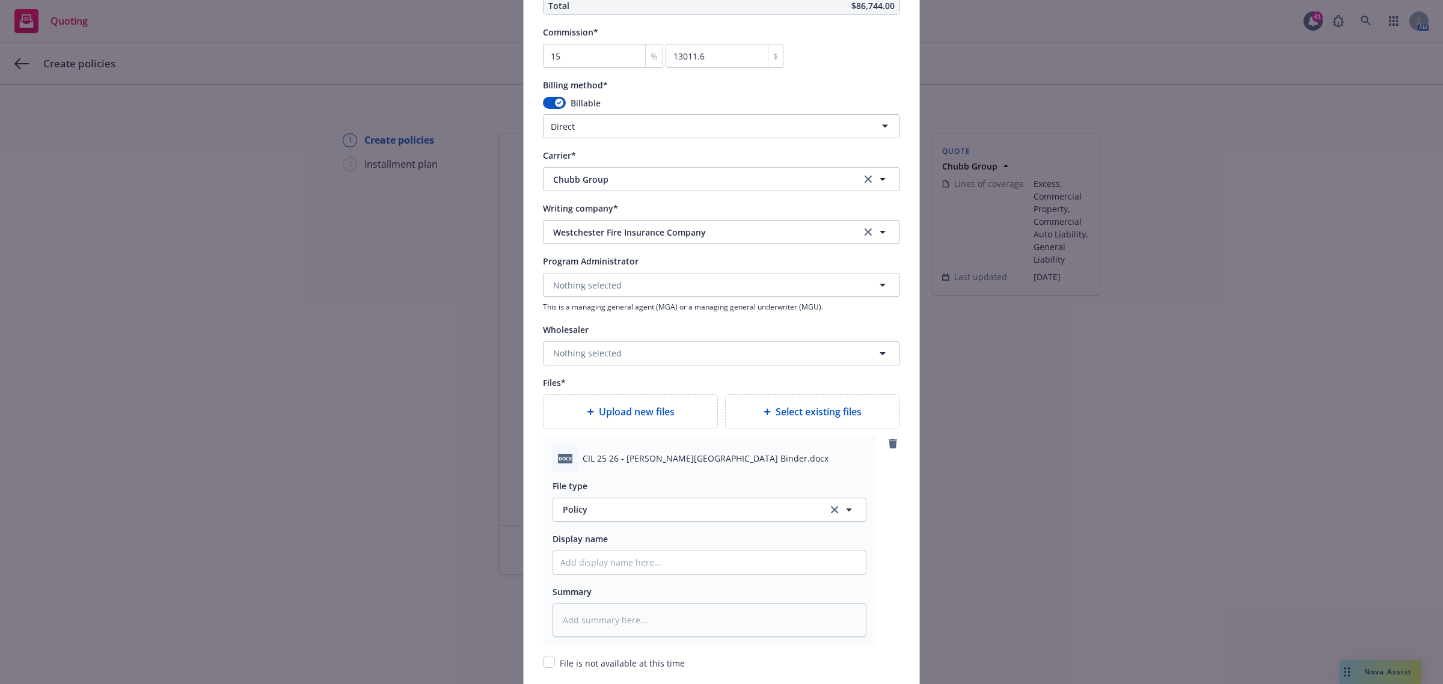
click at [598, 524] on div "File type Policy Policy Display name Summary" at bounding box center [709, 554] width 314 height 166
click at [599, 519] on button "Policy" at bounding box center [709, 510] width 314 height 24
type input "bind"
click at [636, 385] on div "Binder" at bounding box center [709, 380] width 298 height 17
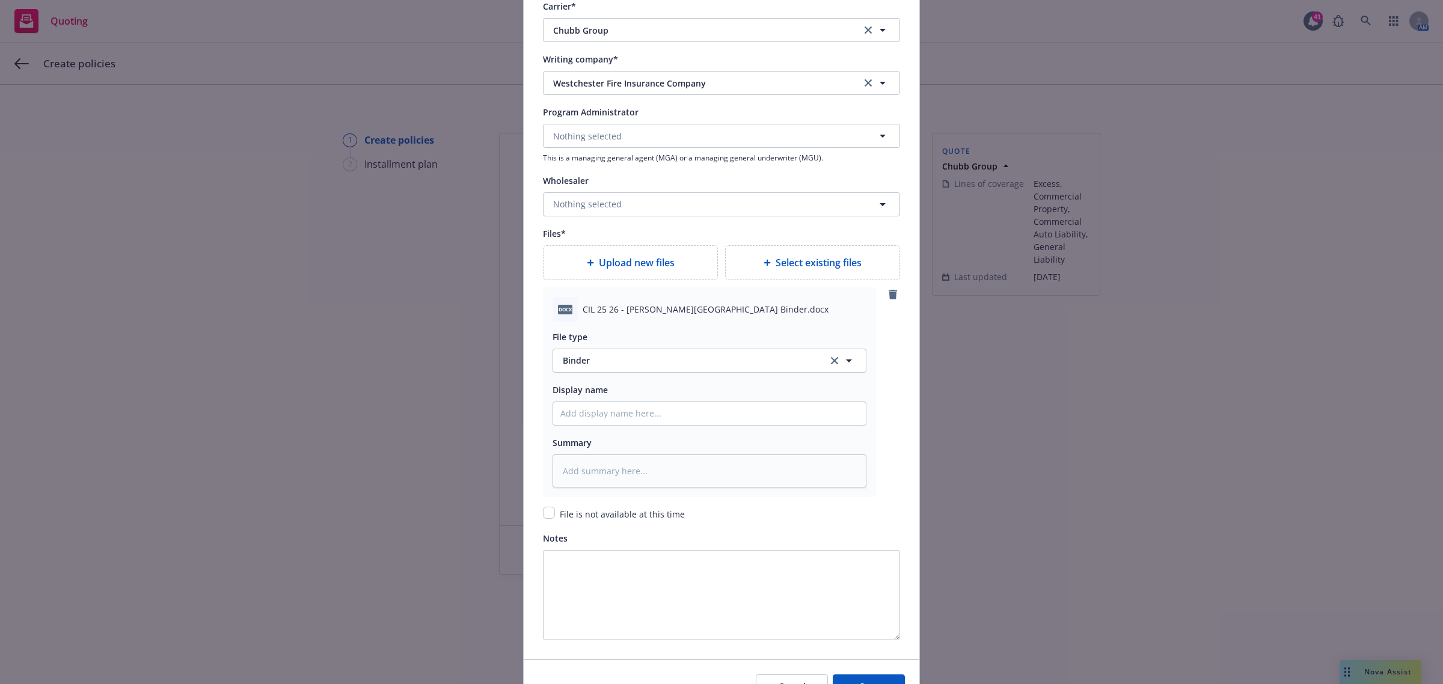
scroll to position [1263, 0]
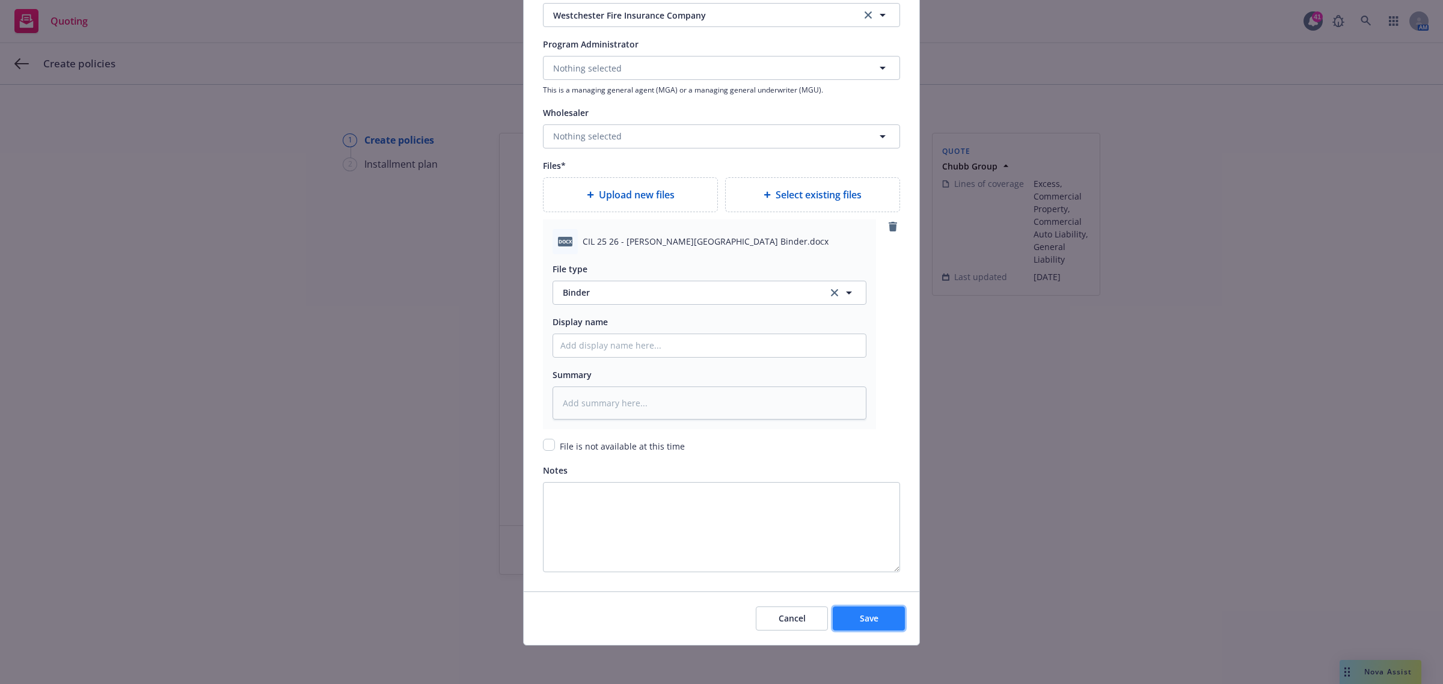
click at [876, 619] on button "Save" at bounding box center [869, 619] width 72 height 24
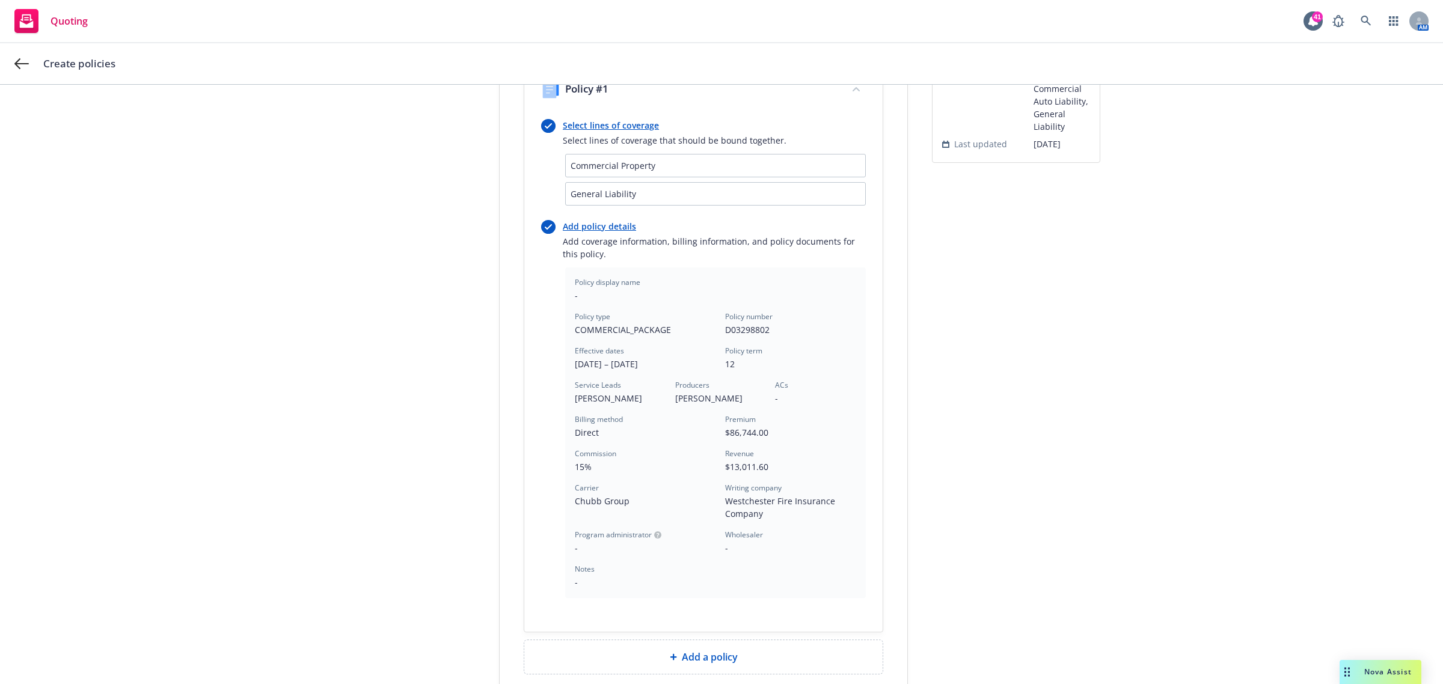
scroll to position [156, 0]
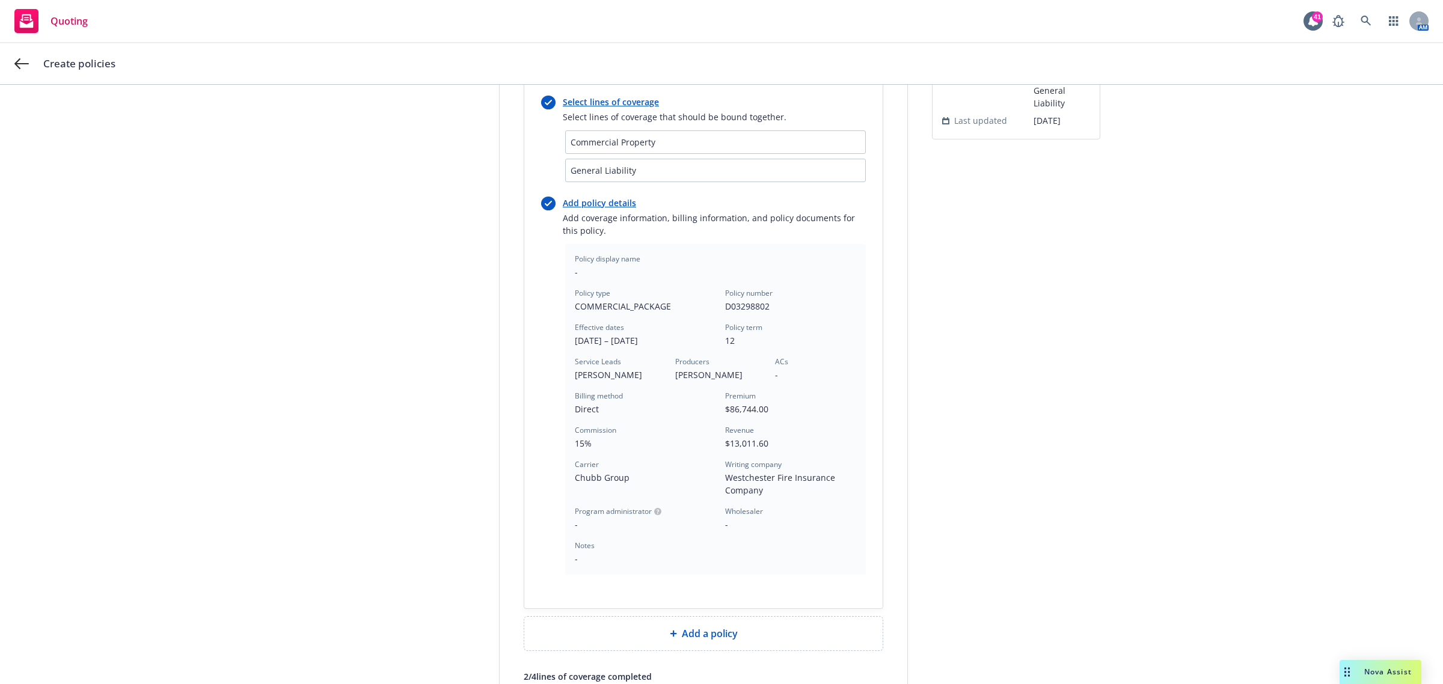
click at [586, 200] on link "Add policy details" at bounding box center [714, 203] width 303 height 13
type textarea "x"
select select "12"
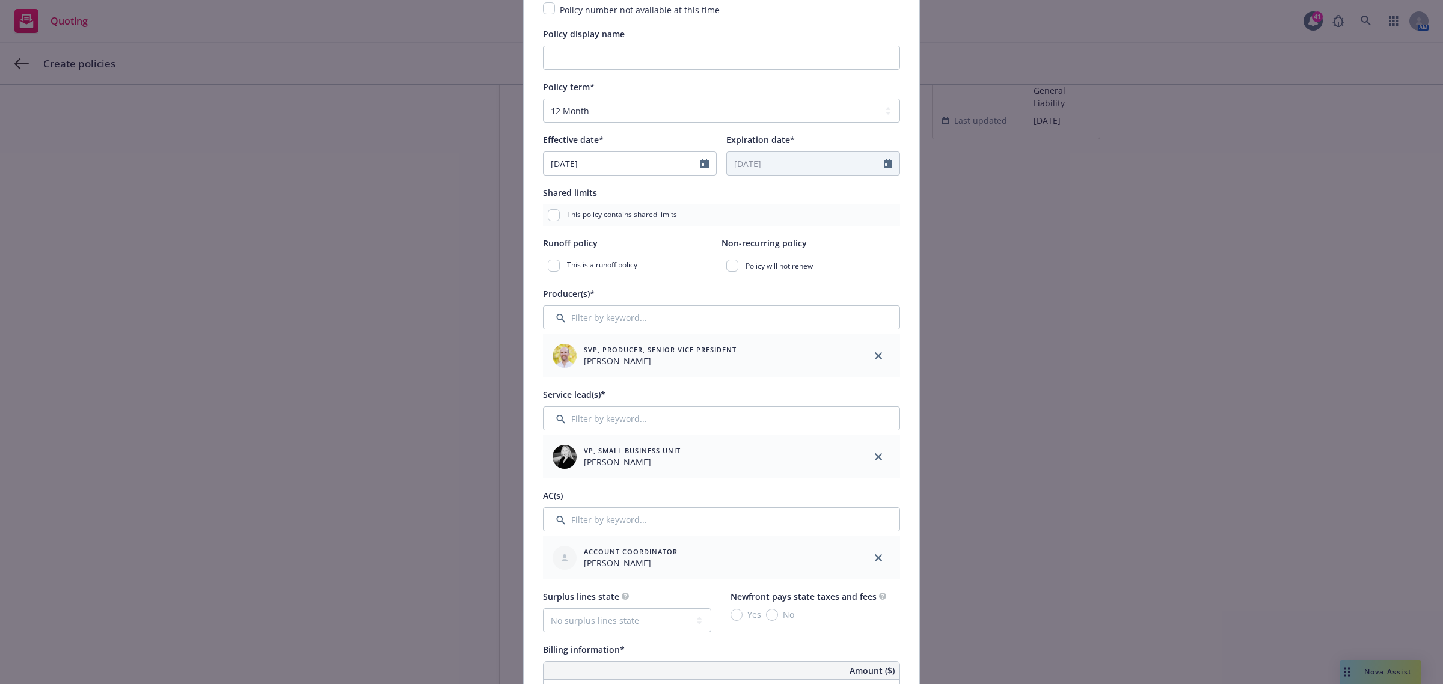
scroll to position [150, 0]
click at [875, 352] on icon "close" at bounding box center [878, 354] width 7 height 7
type textarea "x"
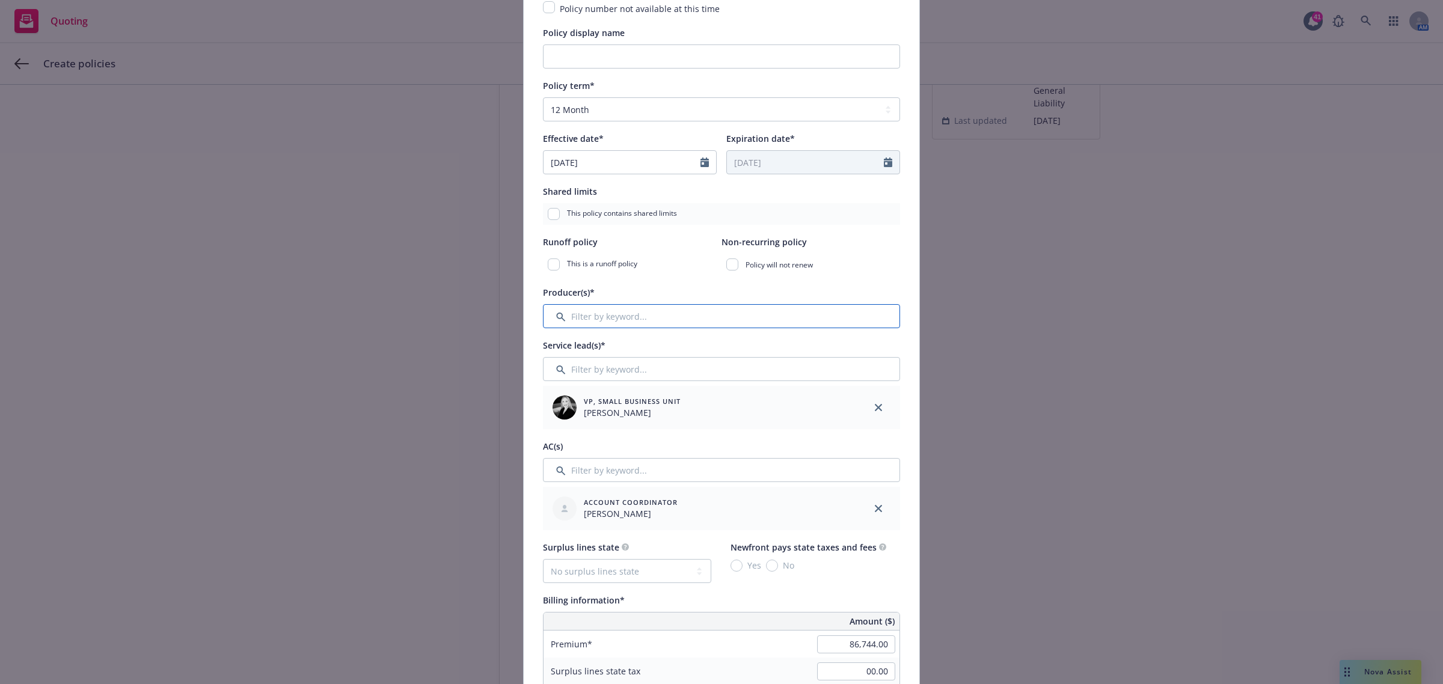
click at [674, 319] on input "Filter by keyword..." at bounding box center [721, 316] width 357 height 24
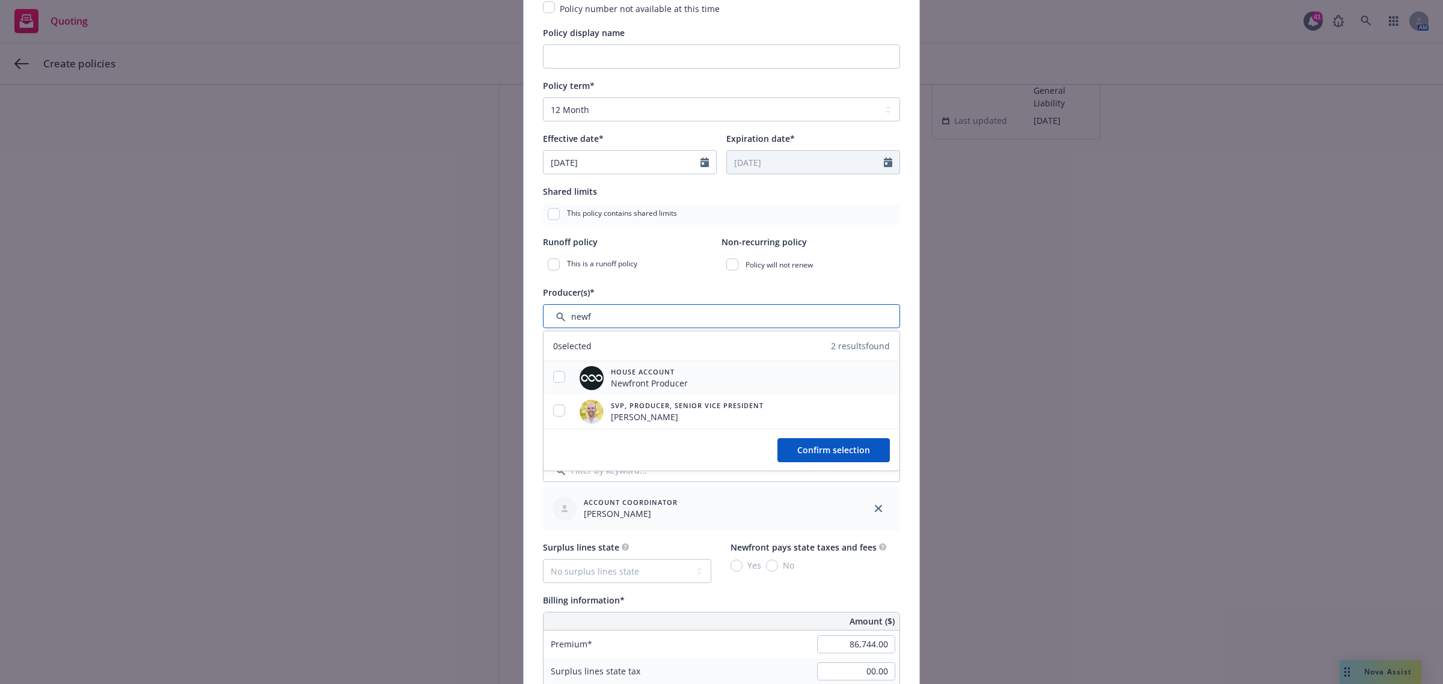
type input "newf"
click at [553, 371] on input "checkbox" at bounding box center [559, 377] width 12 height 12
checkbox input "true"
click at [821, 454] on span "Confirm selection" at bounding box center [833, 449] width 73 height 11
type textarea "x"
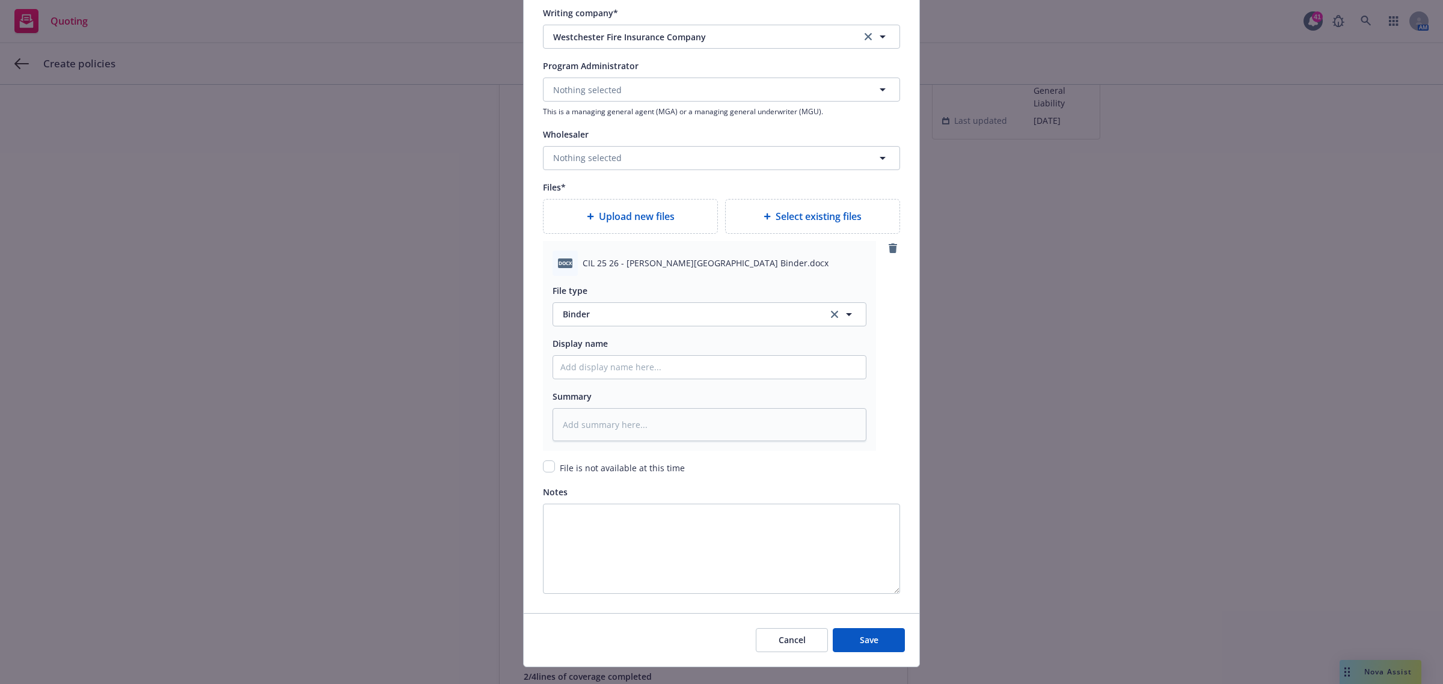
scroll to position [1263, 0]
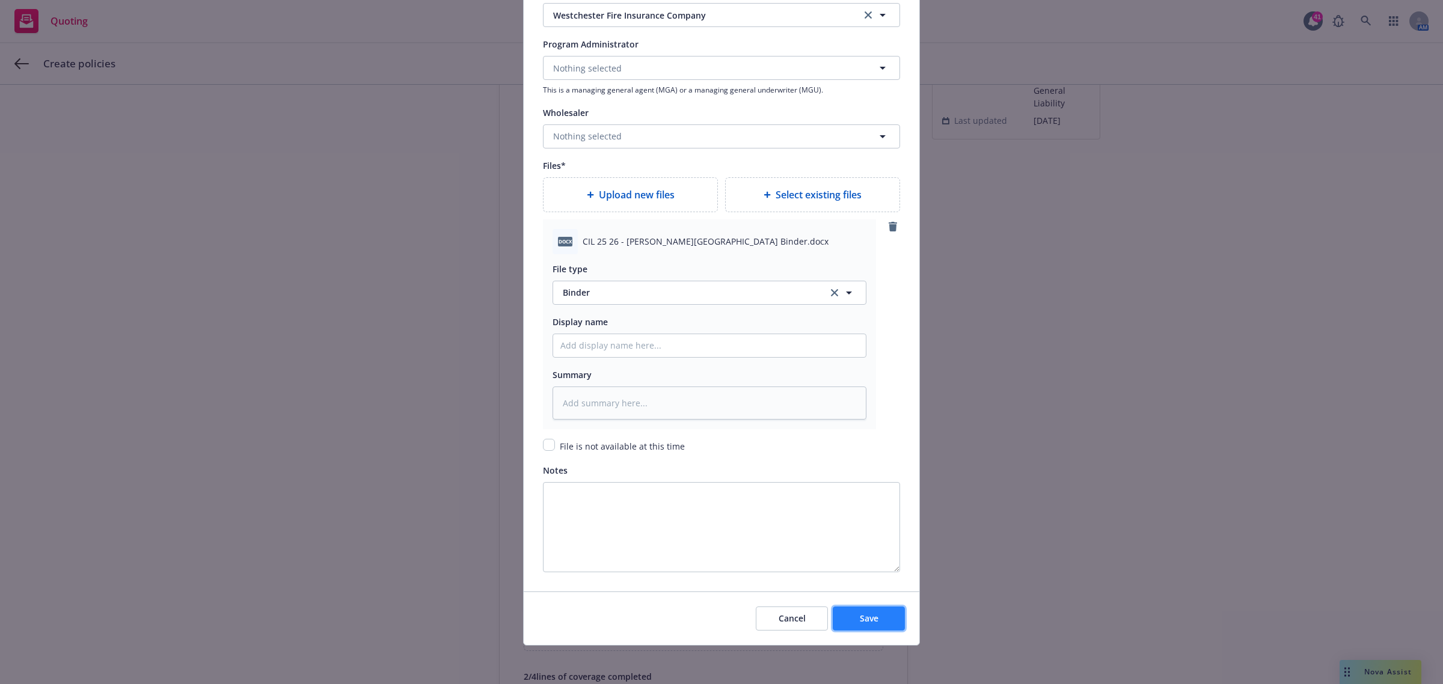
click at [867, 620] on span "Save" at bounding box center [869, 618] width 19 height 11
type textarea "x"
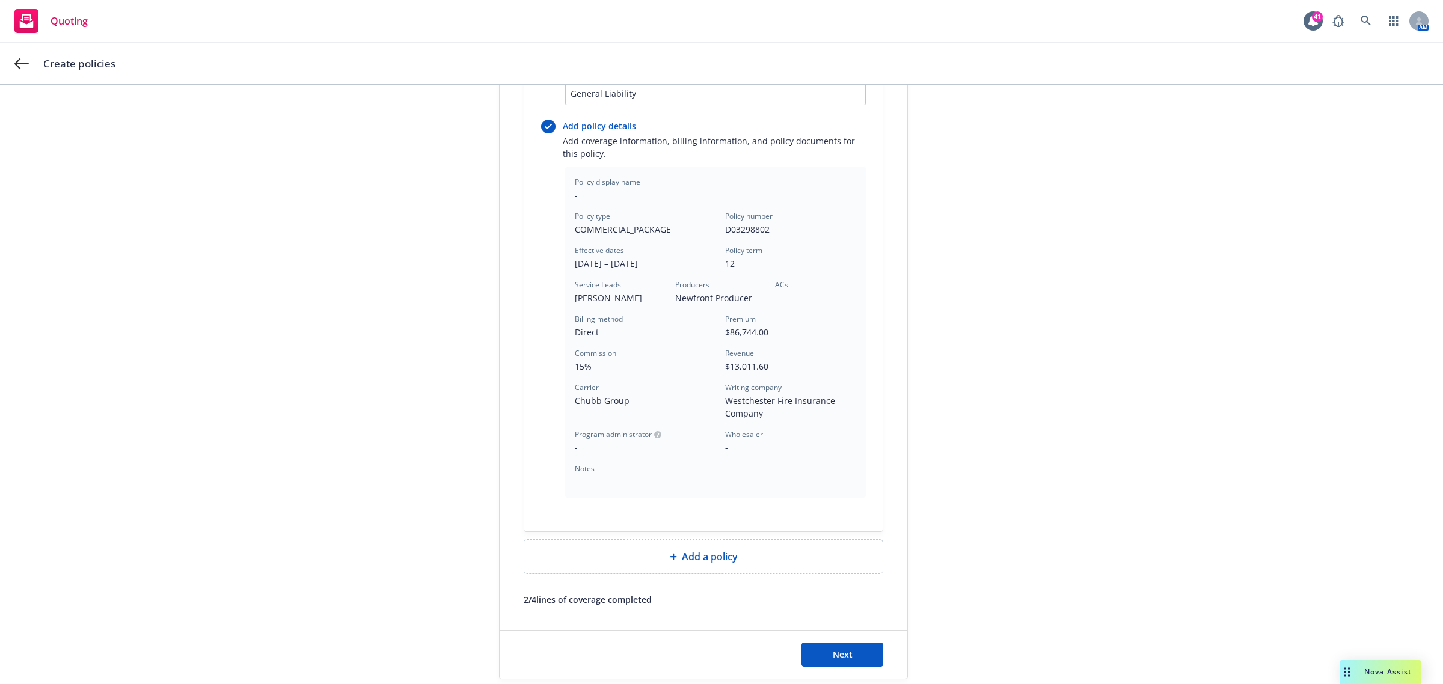
scroll to position [307, 0]
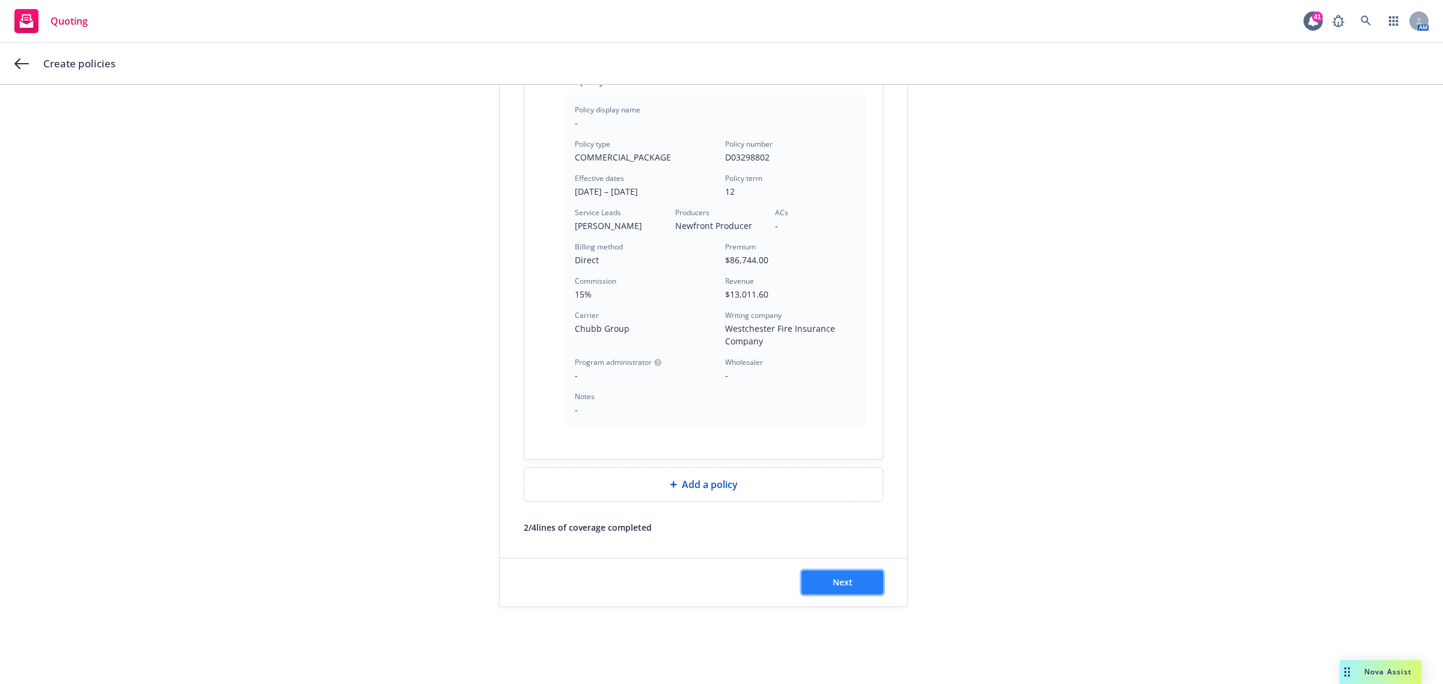
click at [863, 570] on button "Next" at bounding box center [842, 582] width 82 height 24
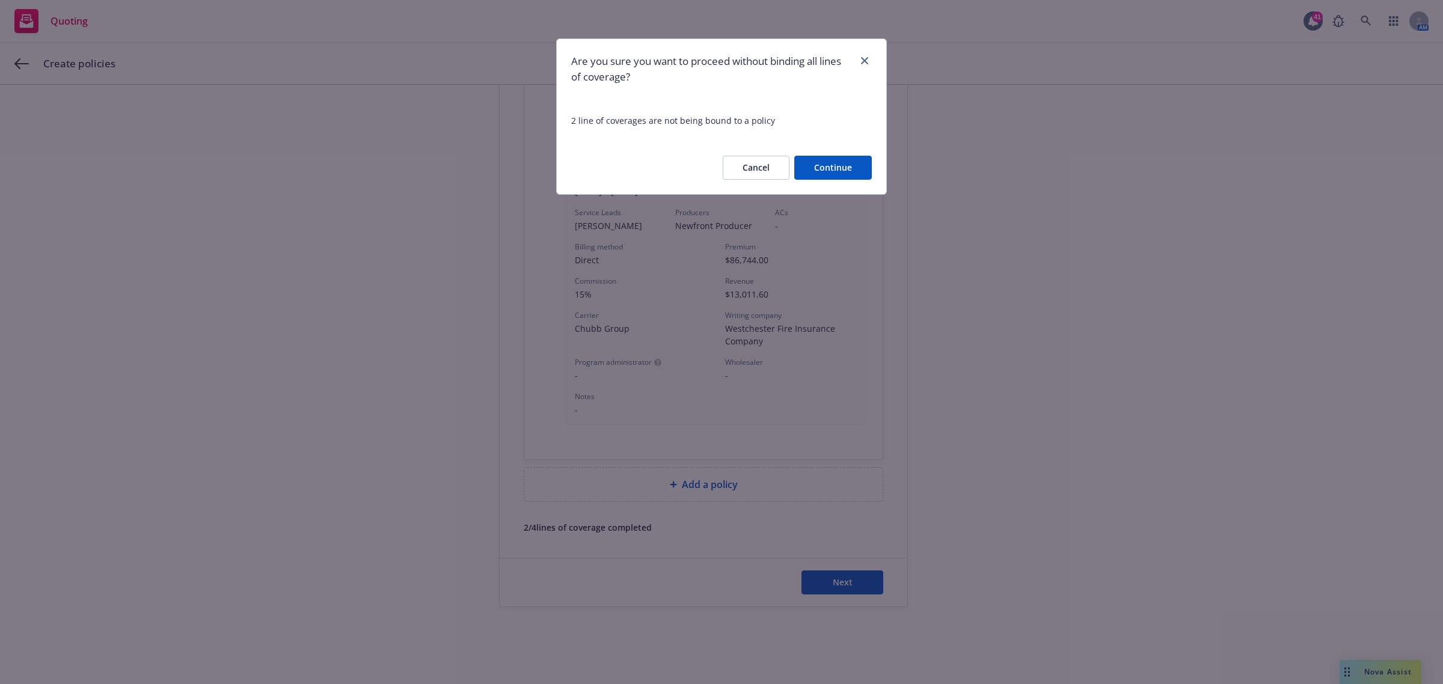
click at [828, 165] on button "Continue" at bounding box center [833, 168] width 78 height 24
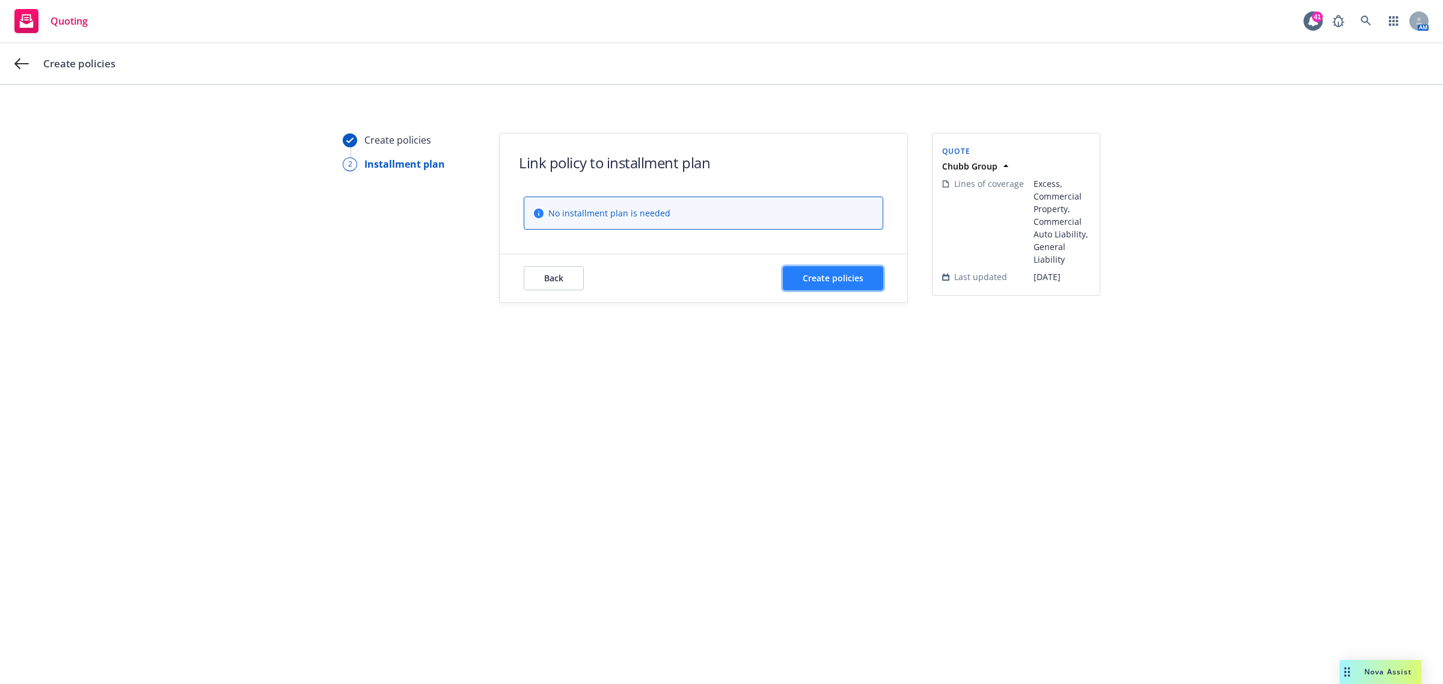
click at [804, 280] on span "Create policies" at bounding box center [833, 277] width 61 height 11
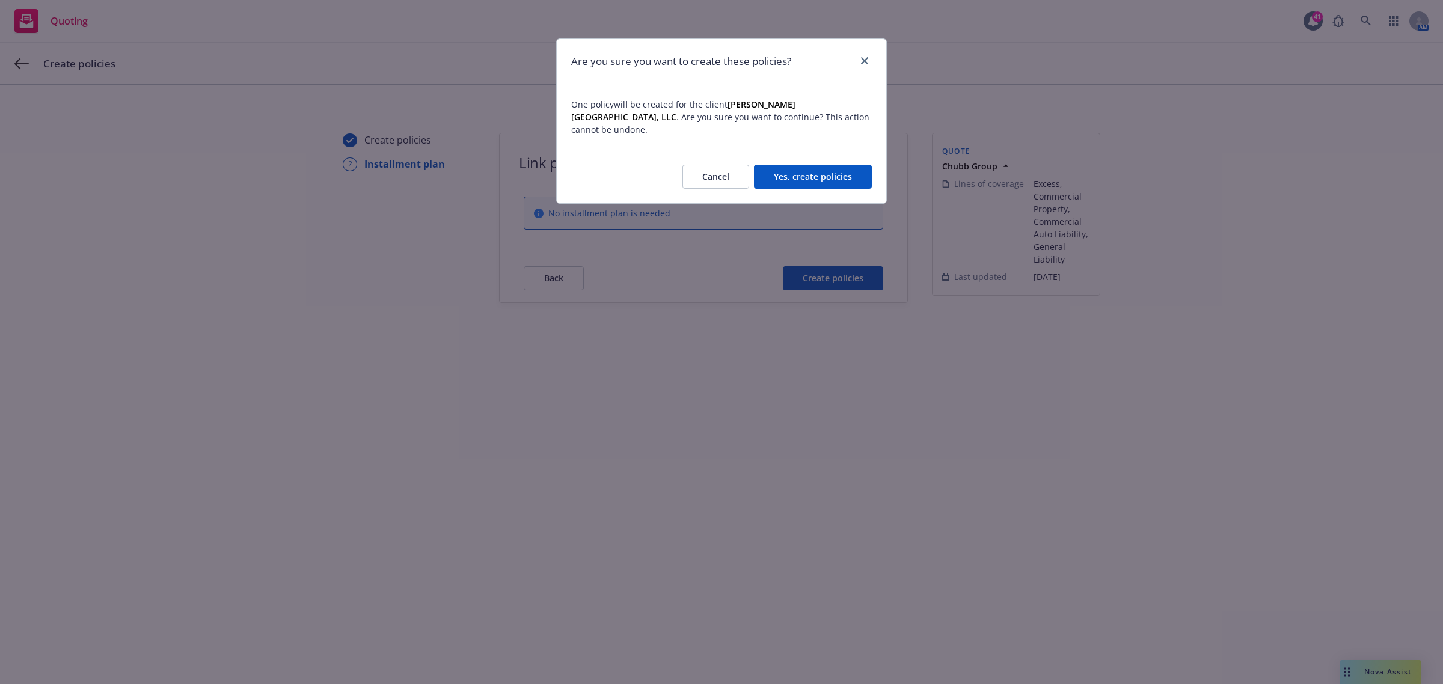
click at [813, 165] on button "Yes, create policies" at bounding box center [813, 177] width 118 height 24
